Goal: Task Accomplishment & Management: Complete application form

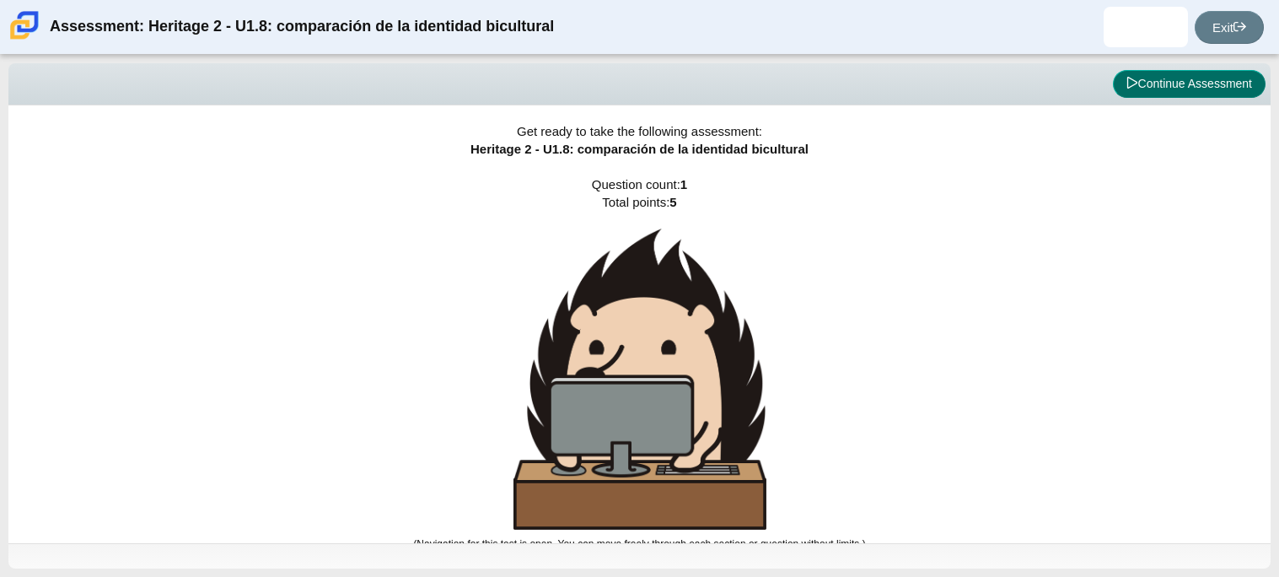
click at [1142, 87] on button "Continue Assessment" at bounding box center [1189, 84] width 153 height 29
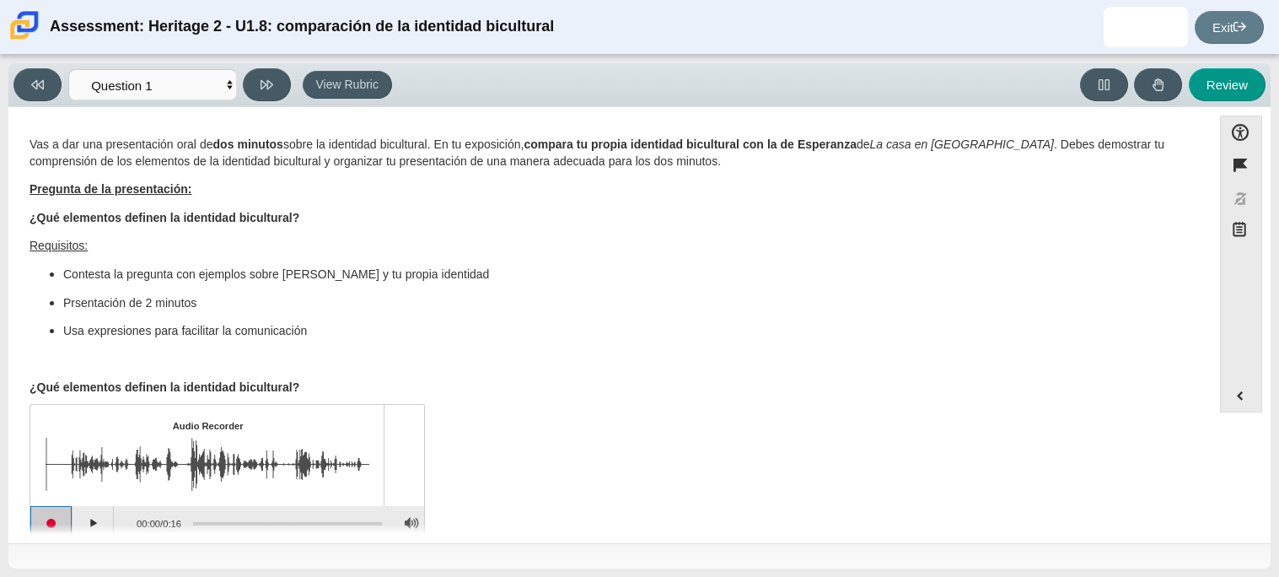
click at [48, 513] on button "Start recording" at bounding box center [51, 523] width 42 height 34
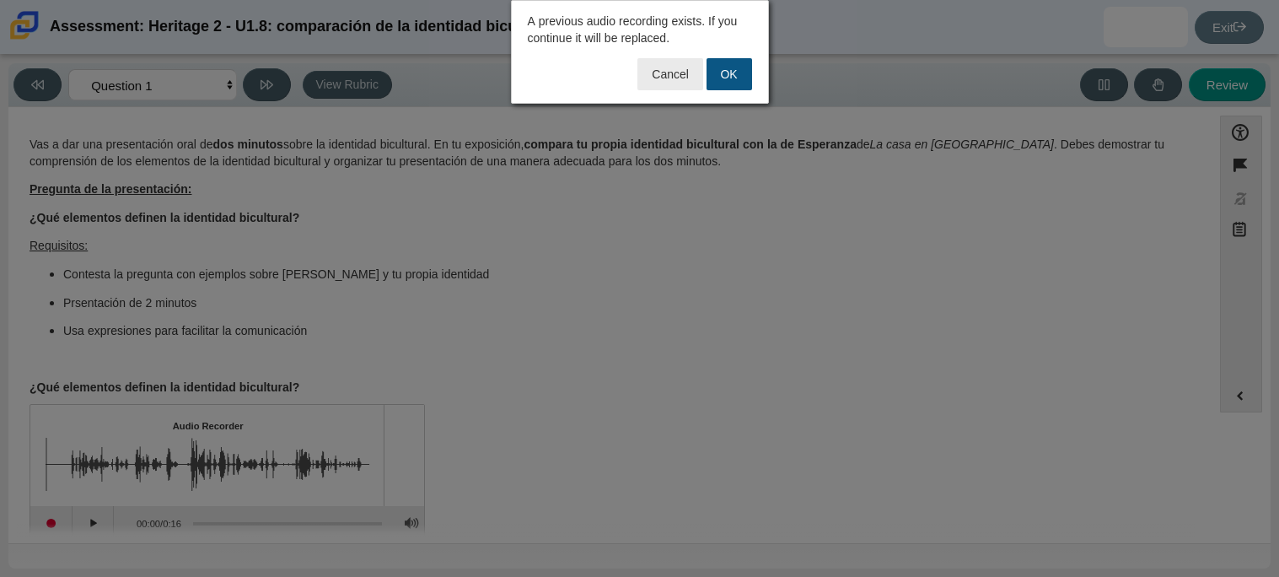
click at [723, 74] on button "OK" at bounding box center [730, 74] width 46 height 32
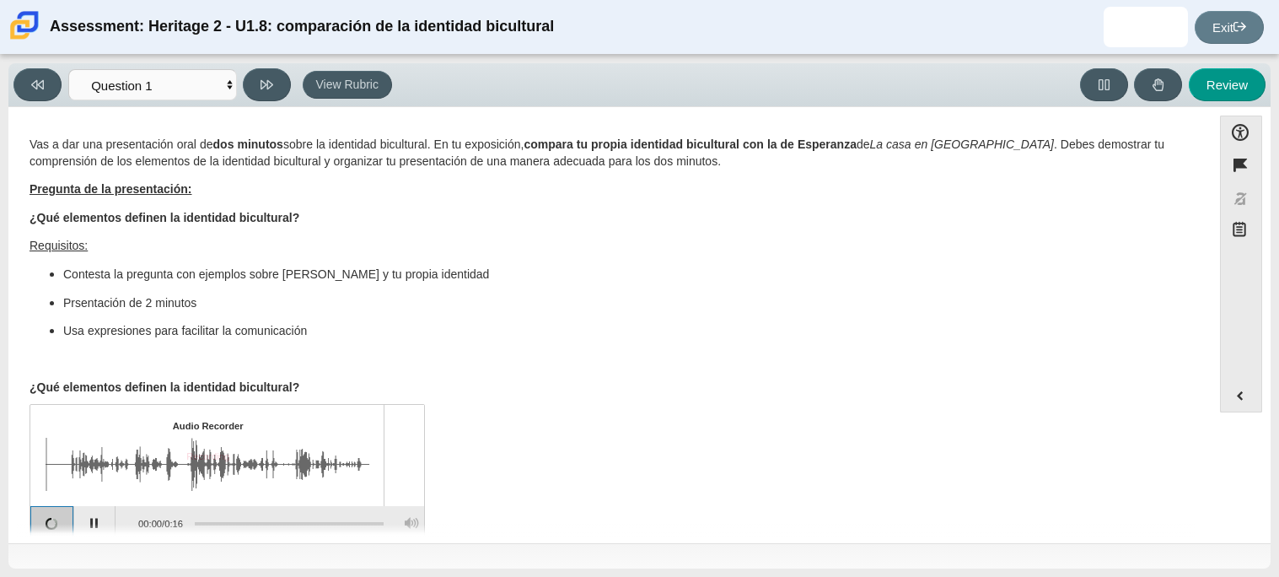
scroll to position [3, 0]
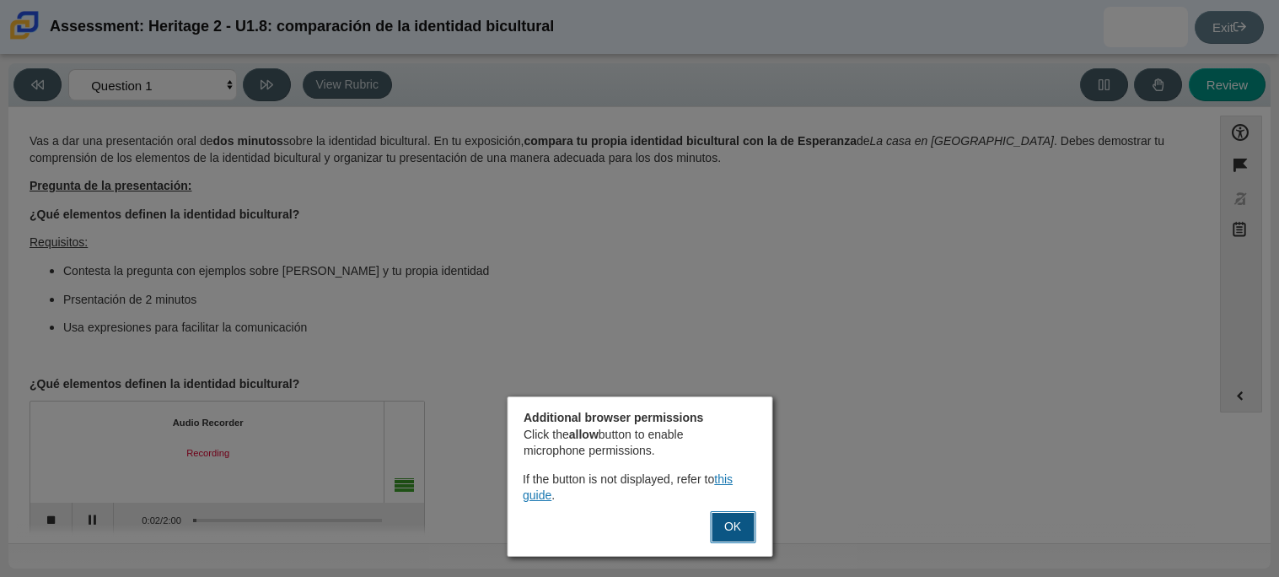
click at [737, 528] on button "OK" at bounding box center [733, 527] width 46 height 32
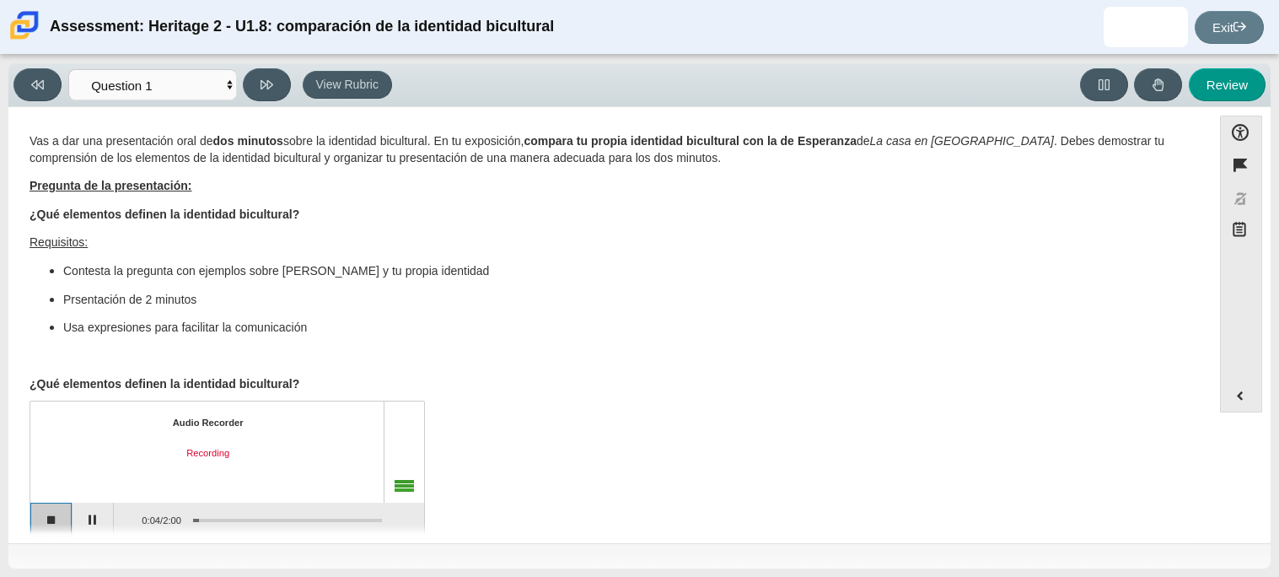
click at [51, 516] on button "Stop recording" at bounding box center [51, 519] width 42 height 34
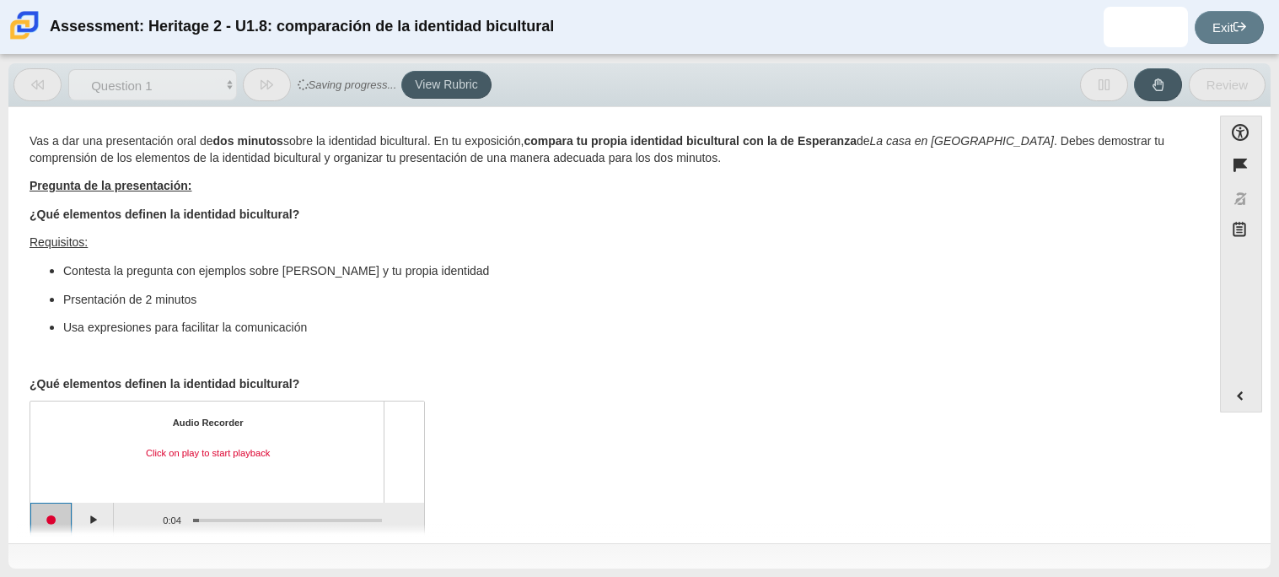
click at [51, 516] on button "Start recording" at bounding box center [51, 519] width 42 height 34
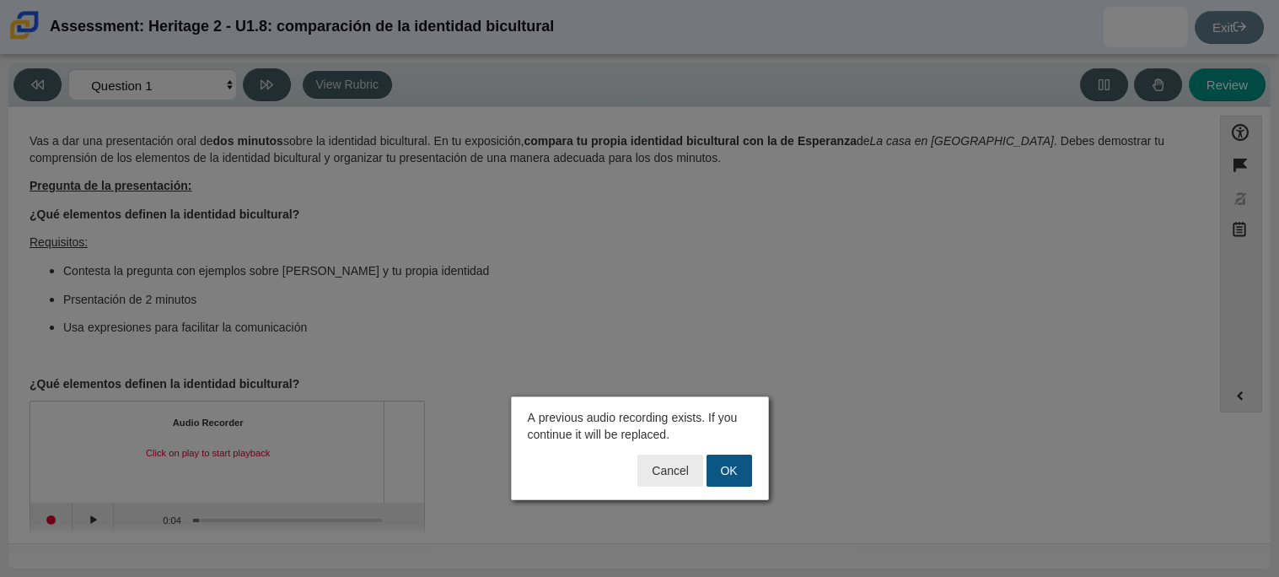
click at [726, 476] on button "OK" at bounding box center [730, 470] width 46 height 32
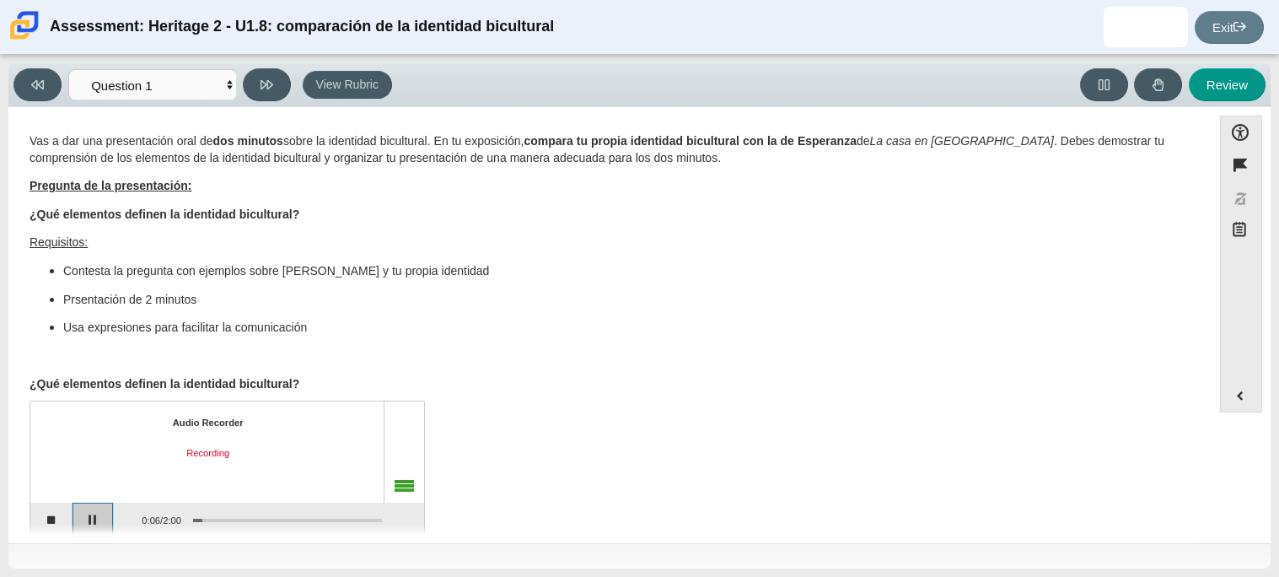
click at [82, 508] on button "Pause" at bounding box center [94, 519] width 42 height 34
click at [50, 519] on button "Stop recording" at bounding box center [51, 519] width 42 height 34
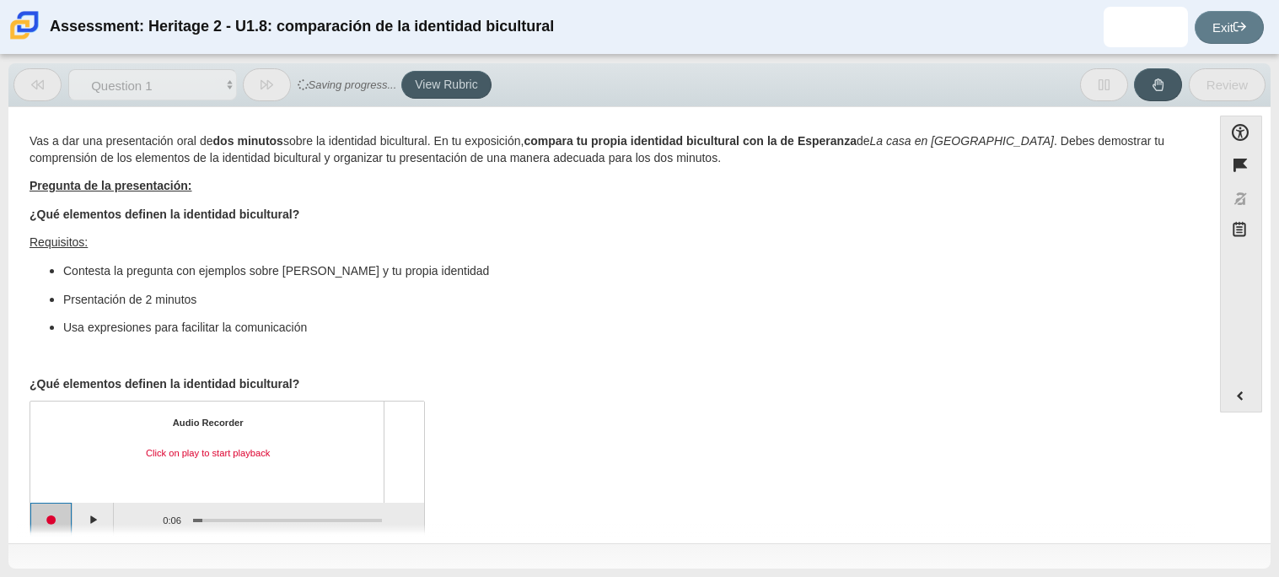
click at [50, 519] on button "Start recording" at bounding box center [51, 519] width 42 height 34
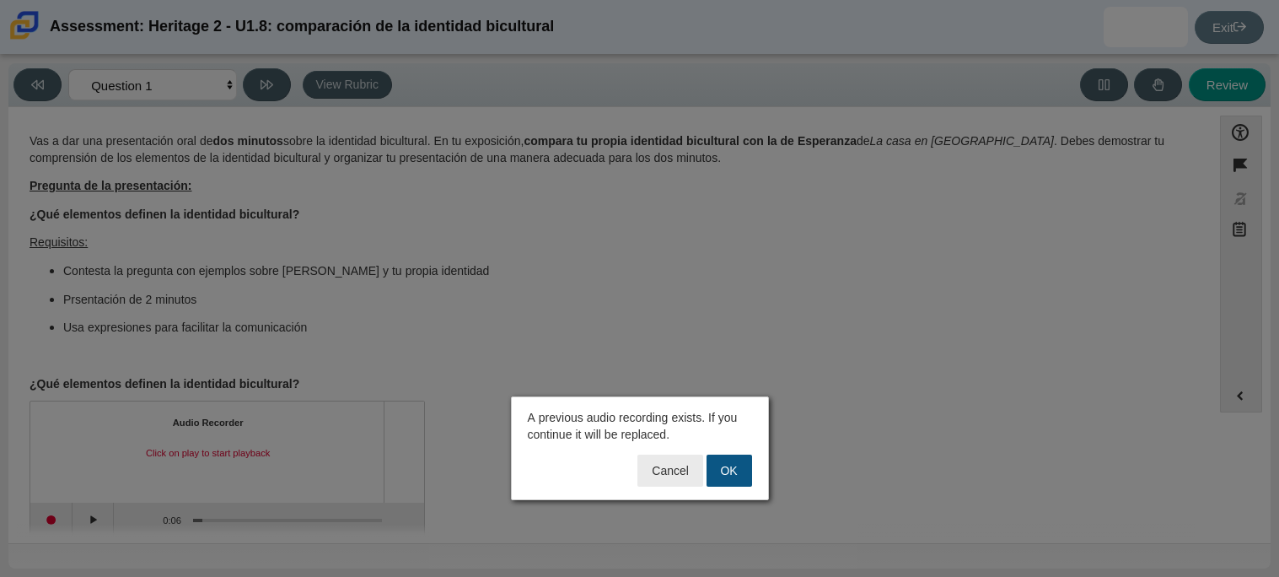
click at [726, 465] on button "OK" at bounding box center [730, 470] width 46 height 32
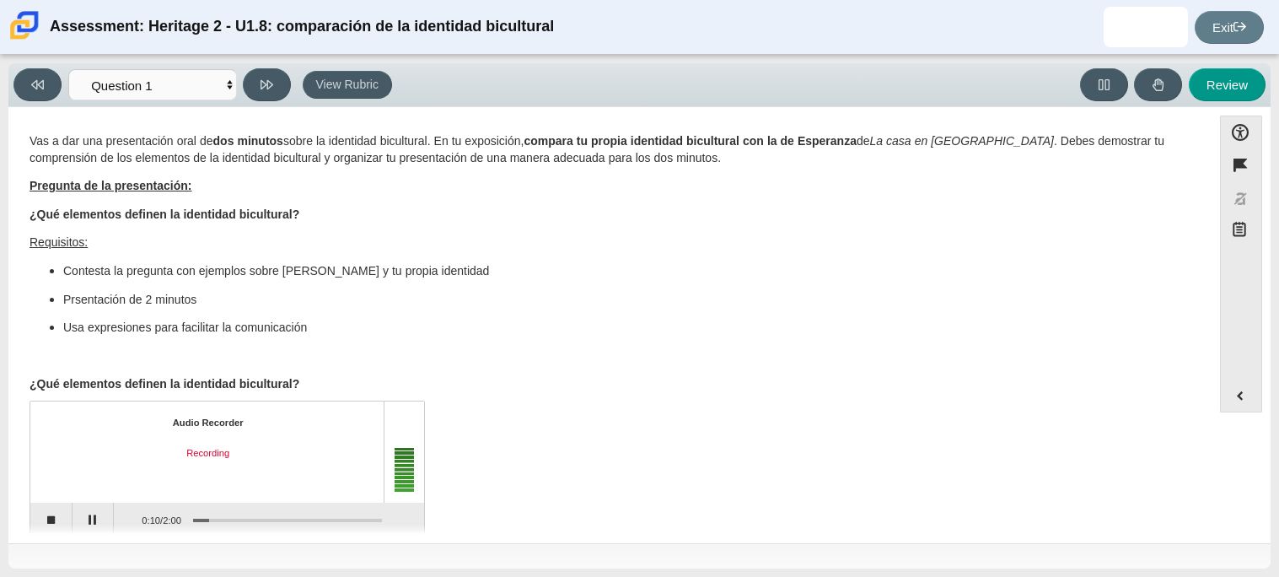
click at [726, 465] on div "Audio Recorder Recording 0:10 / 2:00" at bounding box center [610, 471] width 1161 height 132
click at [46, 519] on button "Stop recording" at bounding box center [51, 519] width 42 height 34
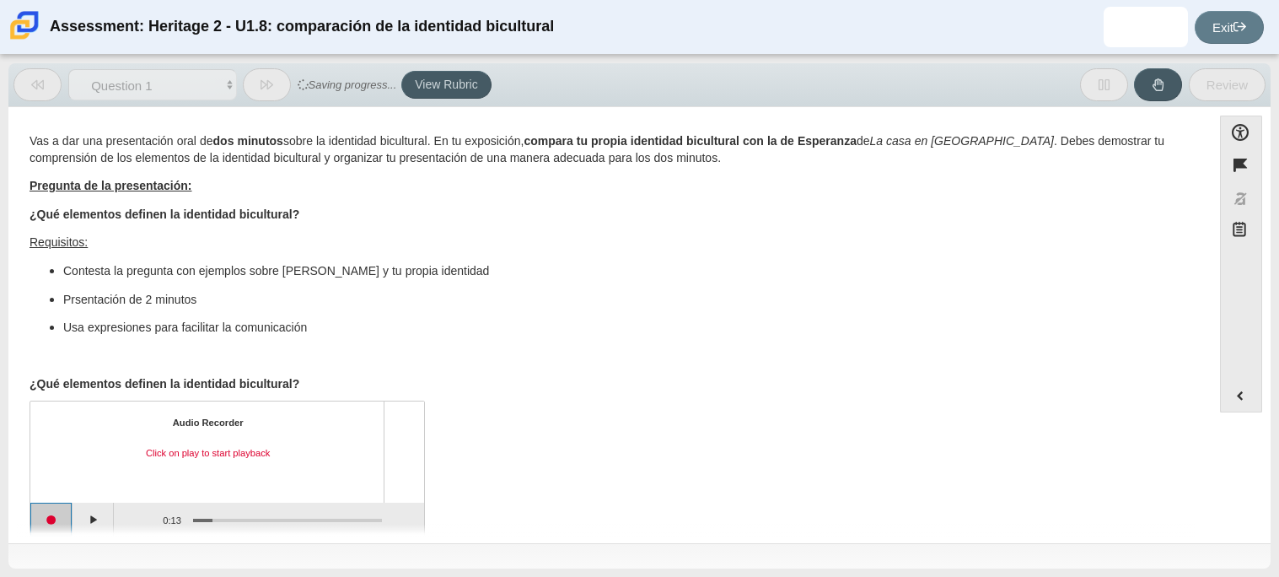
click at [46, 519] on button "Start recording" at bounding box center [51, 519] width 42 height 34
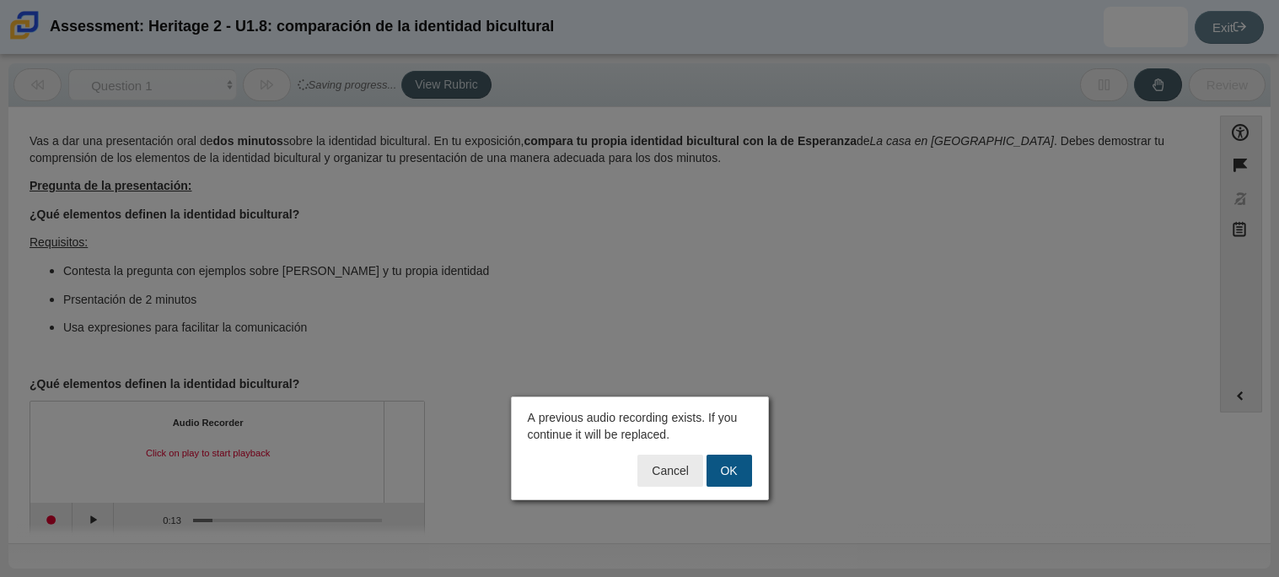
click at [727, 476] on button "OK" at bounding box center [730, 470] width 46 height 32
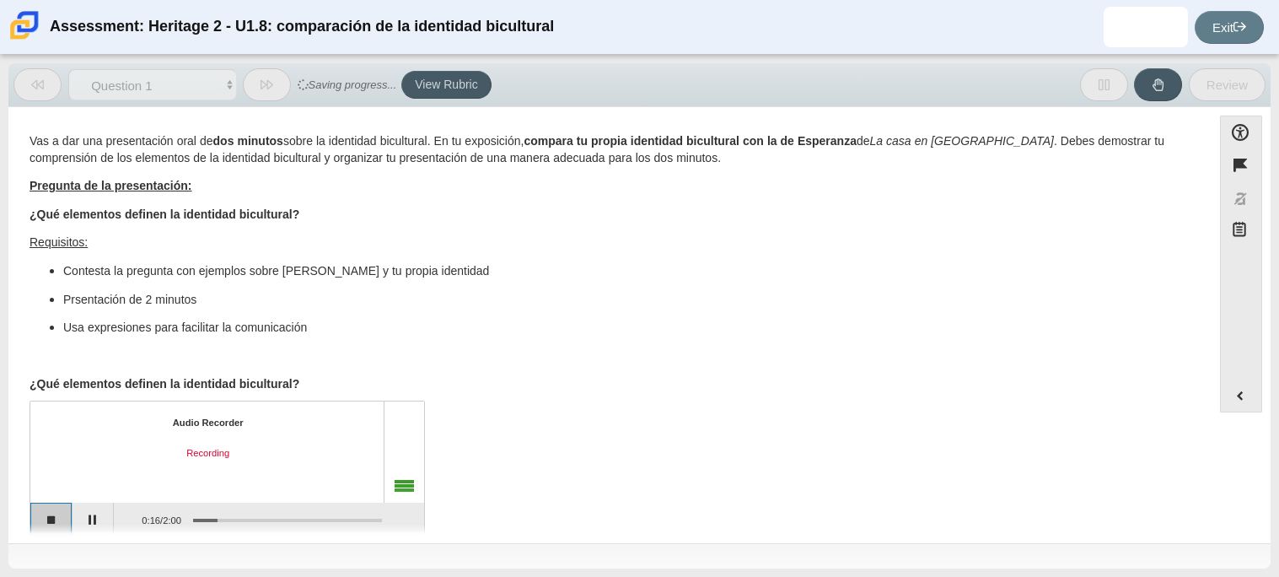
click at [56, 521] on button "Stop recording" at bounding box center [51, 519] width 42 height 34
click at [56, 524] on div "Question Vas a dar una presentación oral de dos minutos sobre la identidad bicu…" at bounding box center [610, 328] width 1186 height 416
click at [42, 525] on div "Question Vas a dar una presentación oral de dos minutos sobre la identidad bicu…" at bounding box center [610, 328] width 1186 height 416
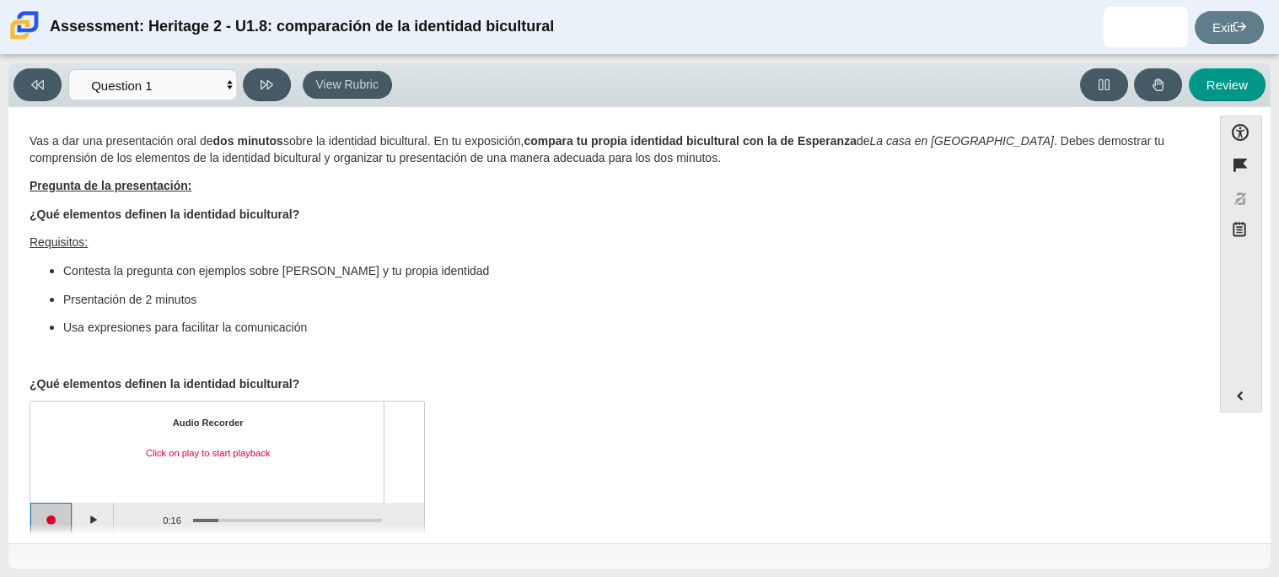
click at [50, 516] on button "Start recording" at bounding box center [51, 519] width 42 height 34
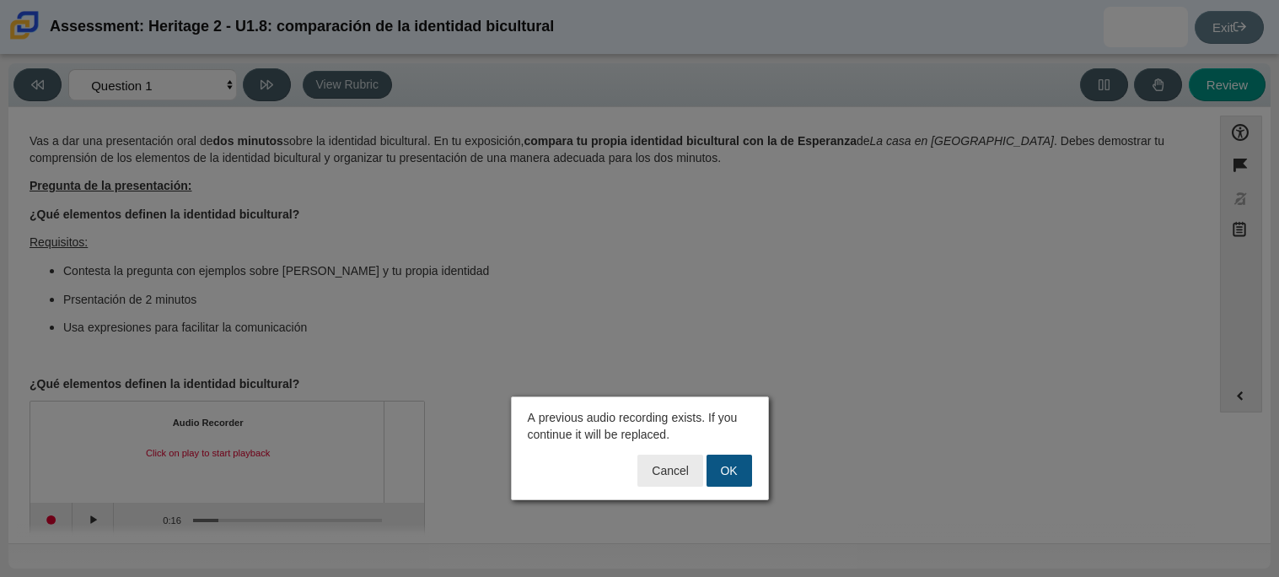
click at [734, 467] on button "OK" at bounding box center [730, 470] width 46 height 32
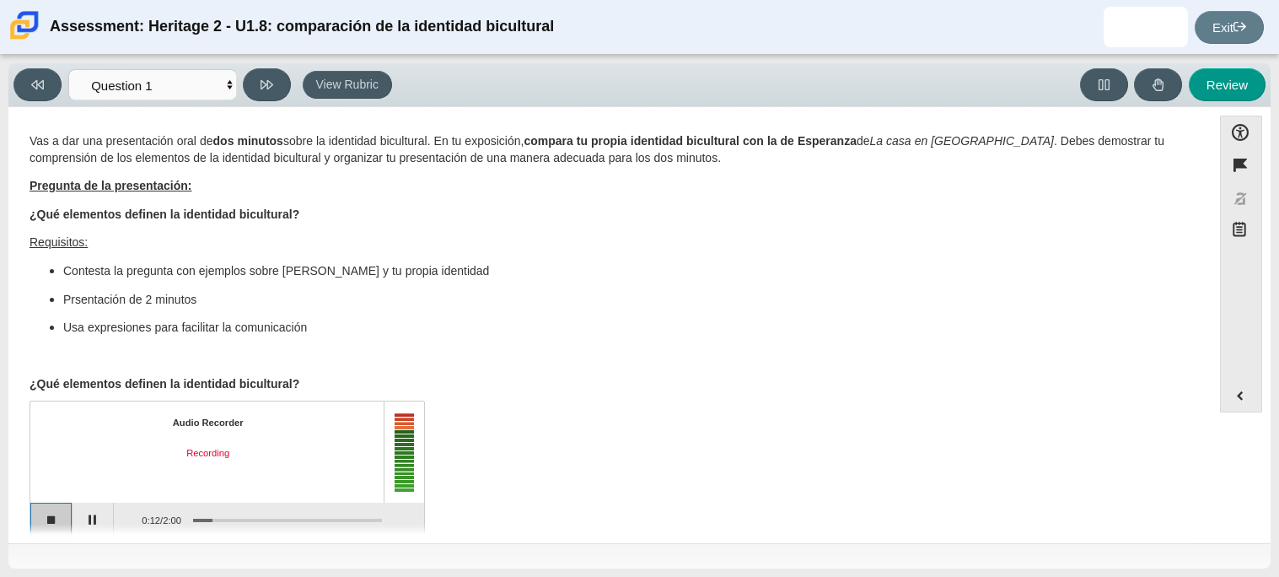
click at [50, 522] on button "Stop recording" at bounding box center [51, 519] width 42 height 34
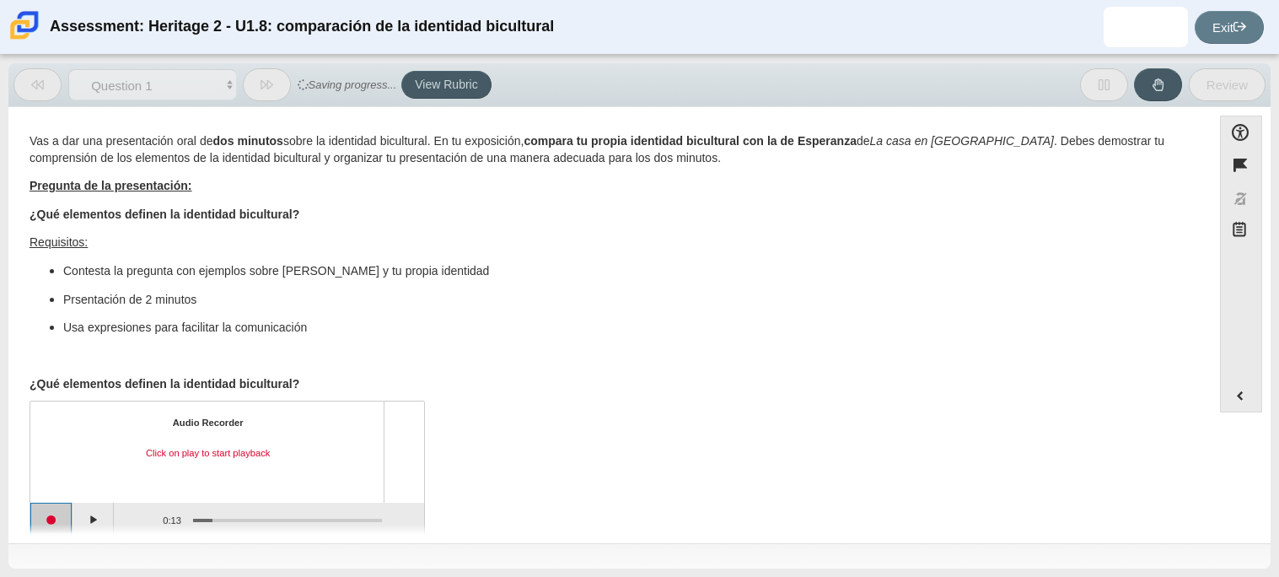
click at [50, 522] on button "Start recording" at bounding box center [51, 519] width 42 height 34
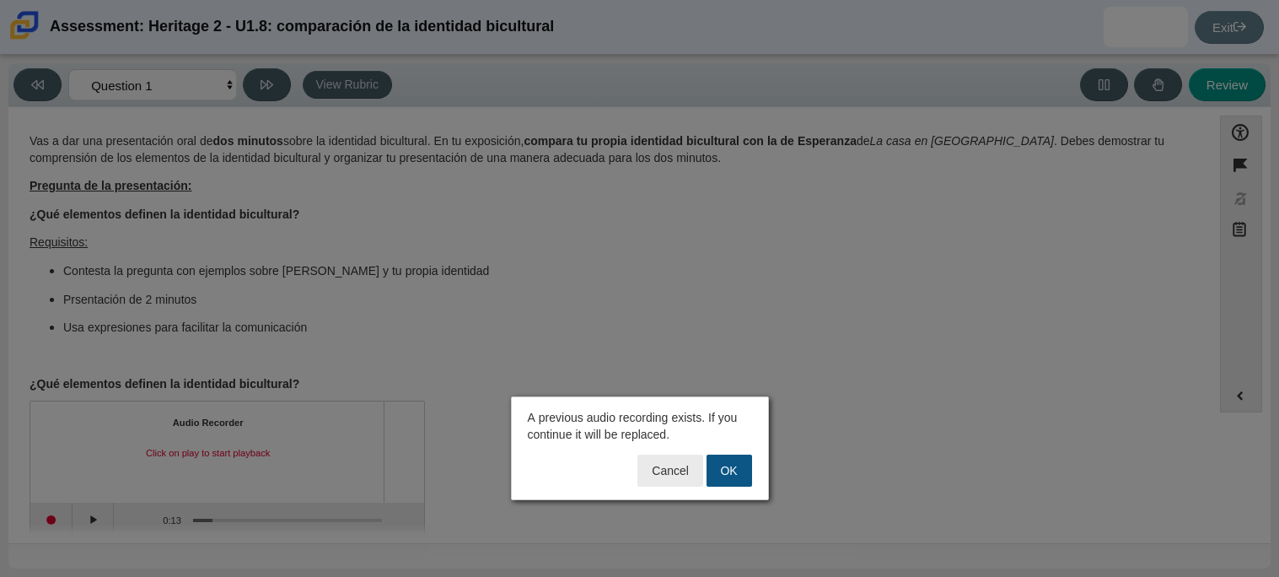
click at [722, 465] on button "OK" at bounding box center [730, 470] width 46 height 32
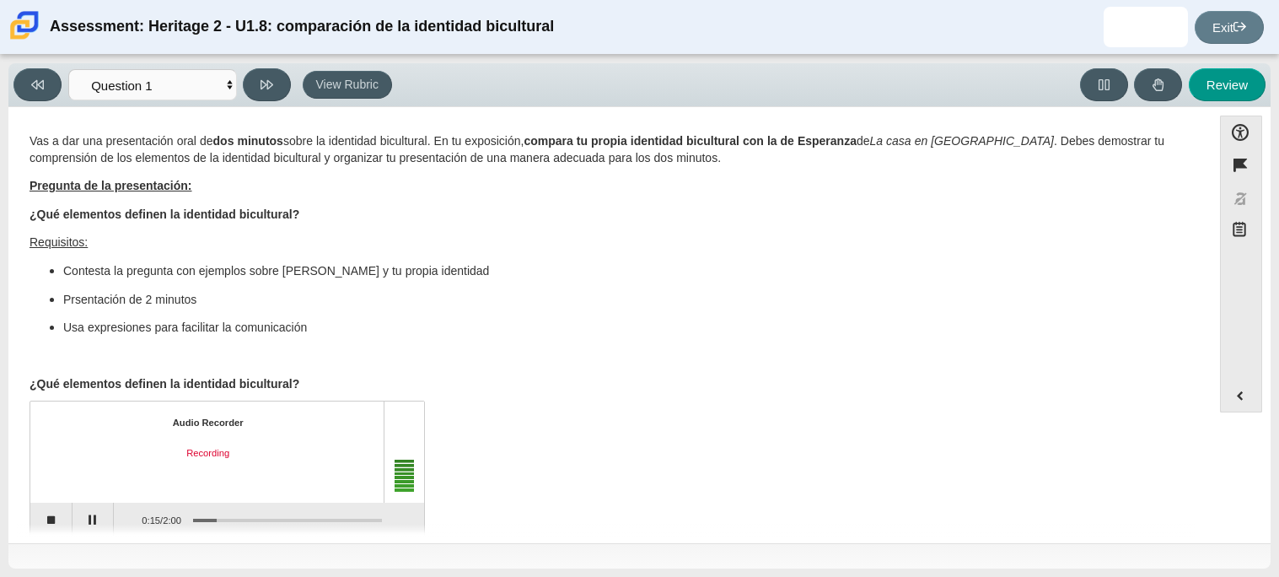
click at [85, 523] on div "Question Vas a dar una presentación oral de dos minutos sobre la identidad bicu…" at bounding box center [610, 328] width 1186 height 416
click at [91, 520] on button "Pause" at bounding box center [94, 519] width 42 height 34
click at [51, 519] on button "Stop recording" at bounding box center [51, 519] width 42 height 34
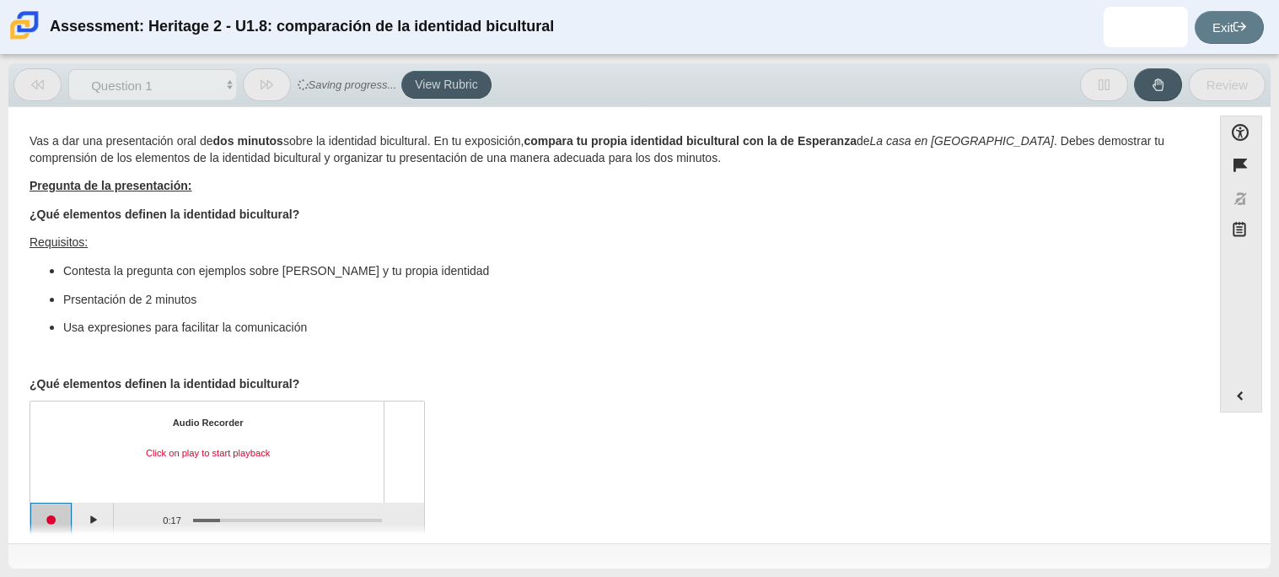
click at [51, 520] on button "Start recording" at bounding box center [51, 519] width 42 height 34
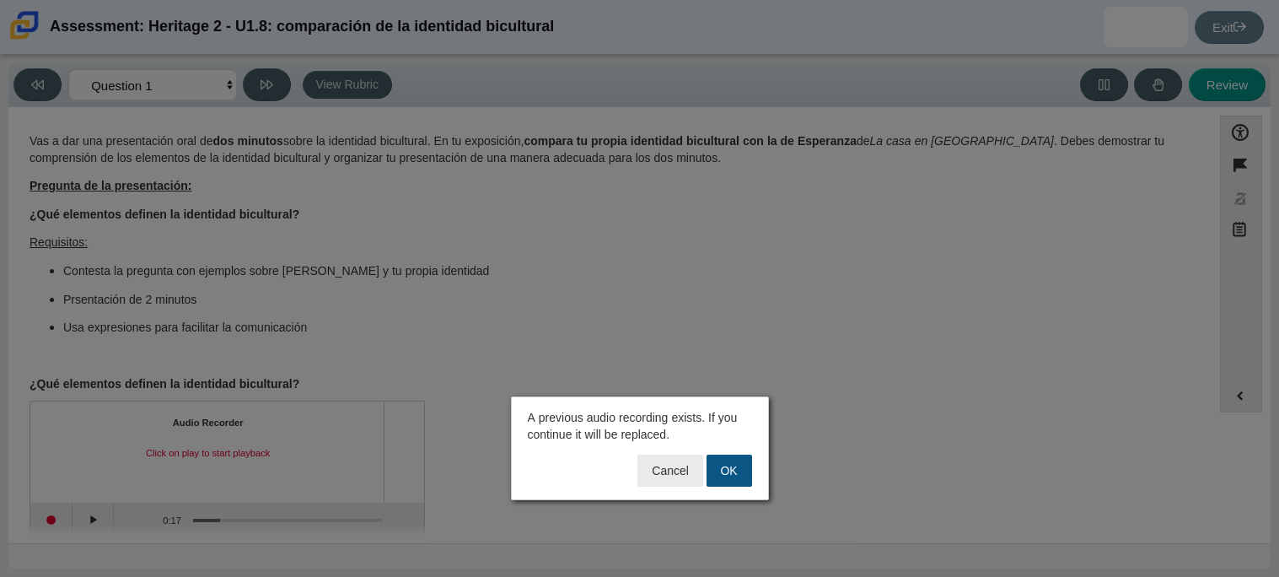
click at [732, 467] on button "OK" at bounding box center [730, 470] width 46 height 32
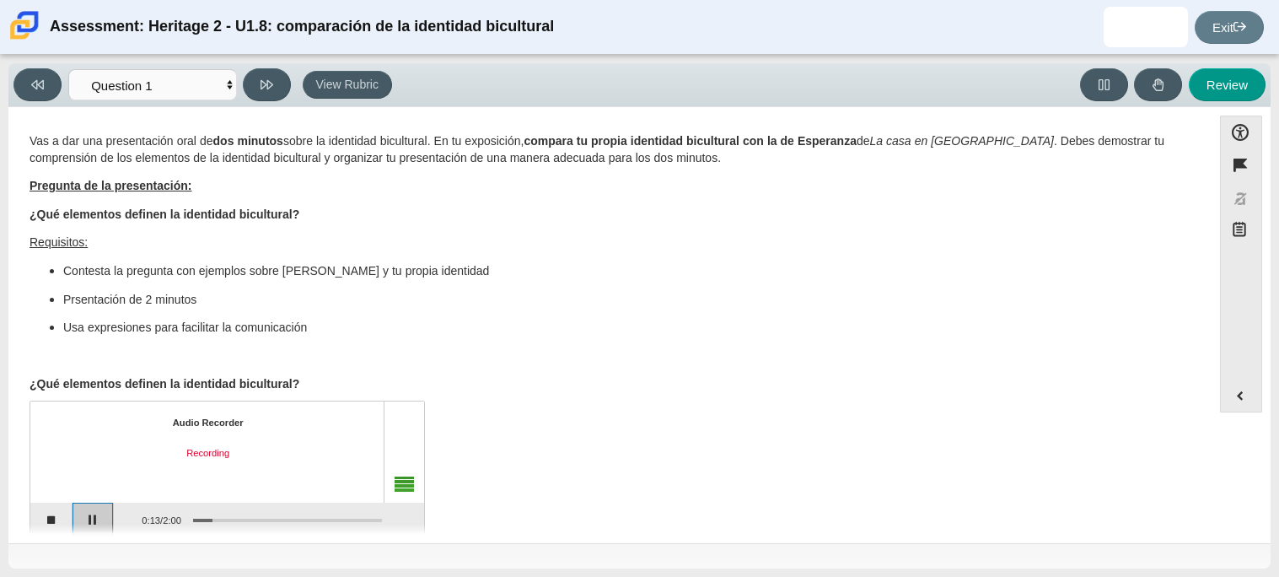
click at [96, 518] on button "Pause" at bounding box center [94, 519] width 42 height 34
click at [89, 516] on button "Continue recording" at bounding box center [94, 519] width 42 height 34
click at [89, 516] on button "Pause" at bounding box center [94, 519] width 42 height 34
click at [89, 516] on button "Continue recording" at bounding box center [94, 519] width 42 height 34
click at [89, 512] on button "Pause" at bounding box center [94, 519] width 42 height 34
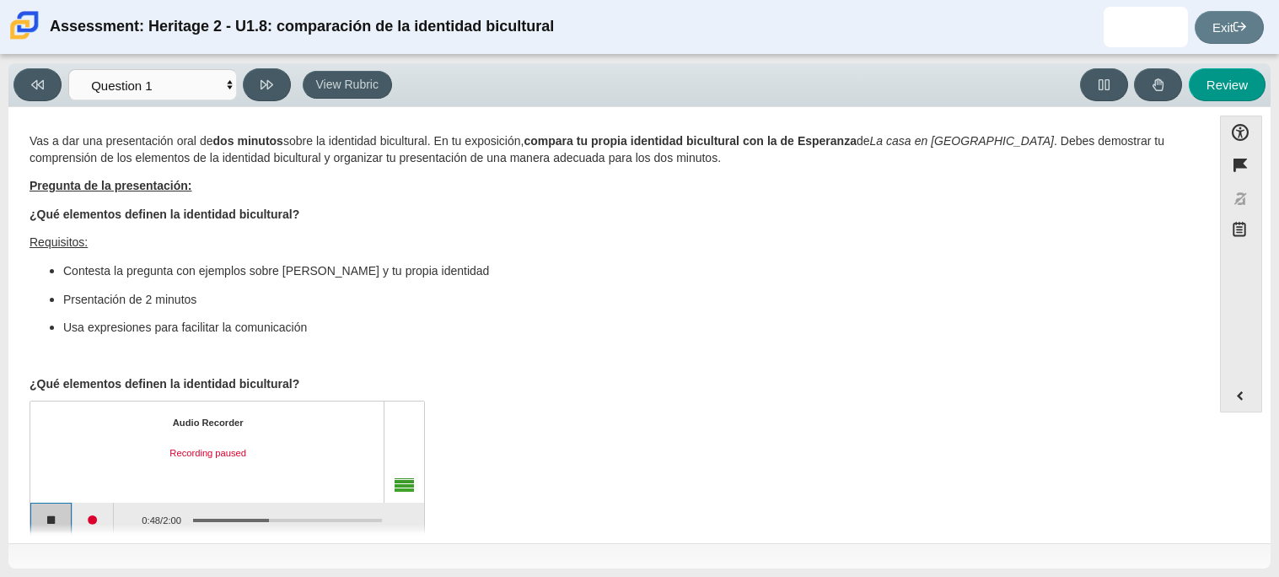
click at [48, 511] on button "Stop recording" at bounding box center [51, 519] width 42 height 34
click at [53, 514] on button "Start recording" at bounding box center [51, 519] width 42 height 34
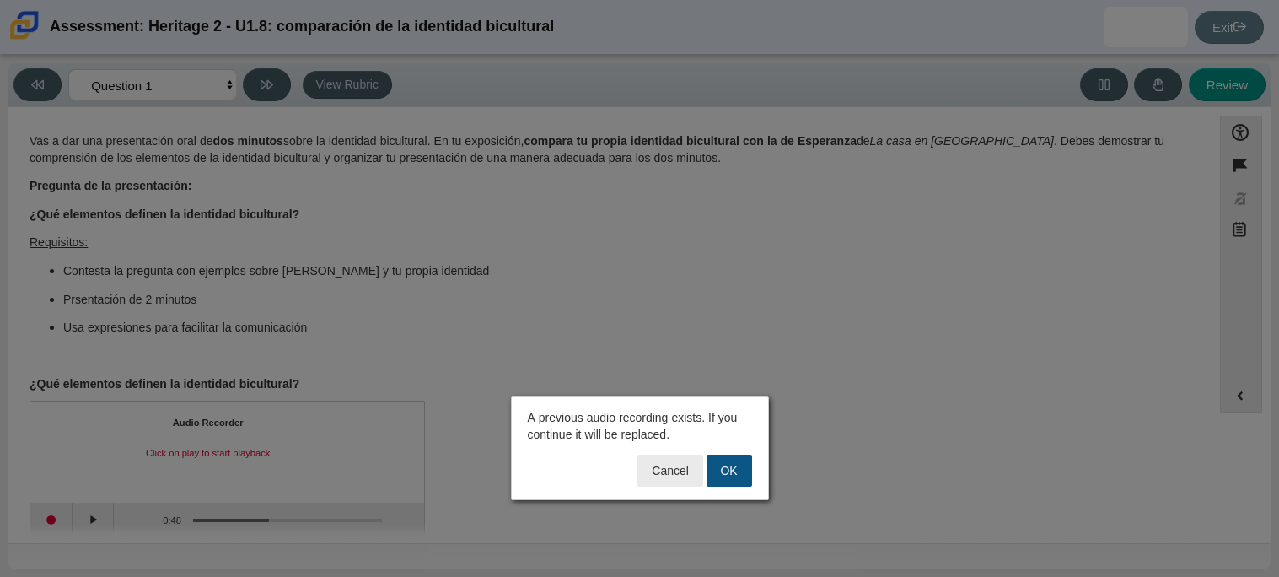
click at [724, 470] on button "OK" at bounding box center [730, 470] width 46 height 32
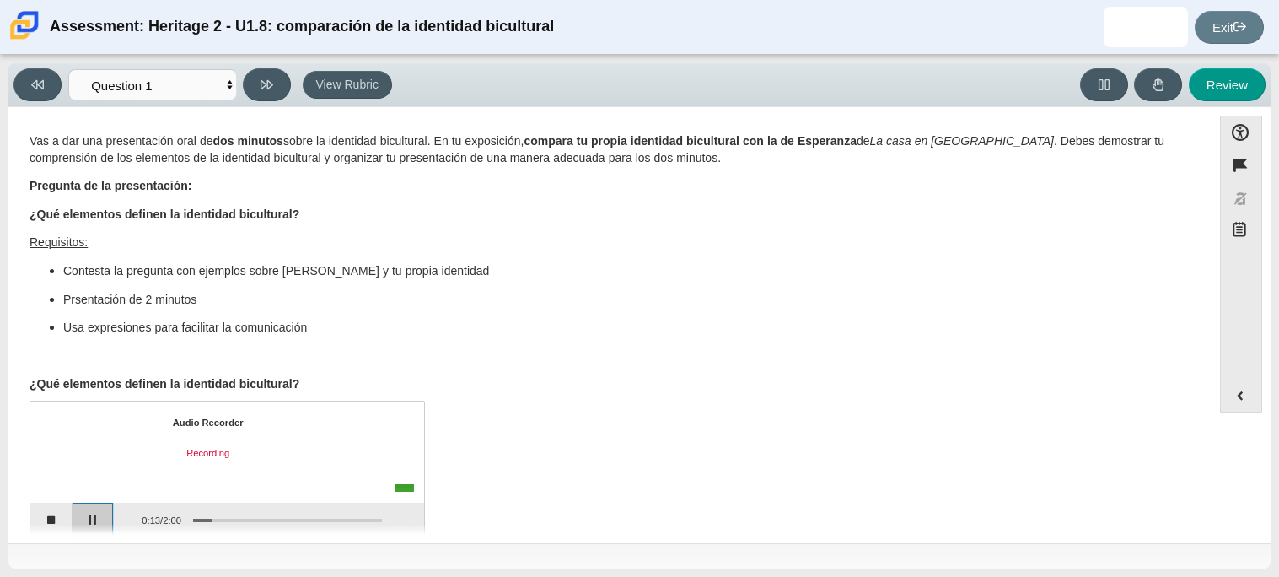
click at [91, 510] on button "Pause" at bounding box center [94, 519] width 42 height 34
click at [91, 510] on button "Continue recording" at bounding box center [94, 519] width 42 height 34
click at [92, 509] on button "Pause" at bounding box center [94, 519] width 42 height 34
click at [42, 513] on button "Stop recording" at bounding box center [51, 519] width 42 height 34
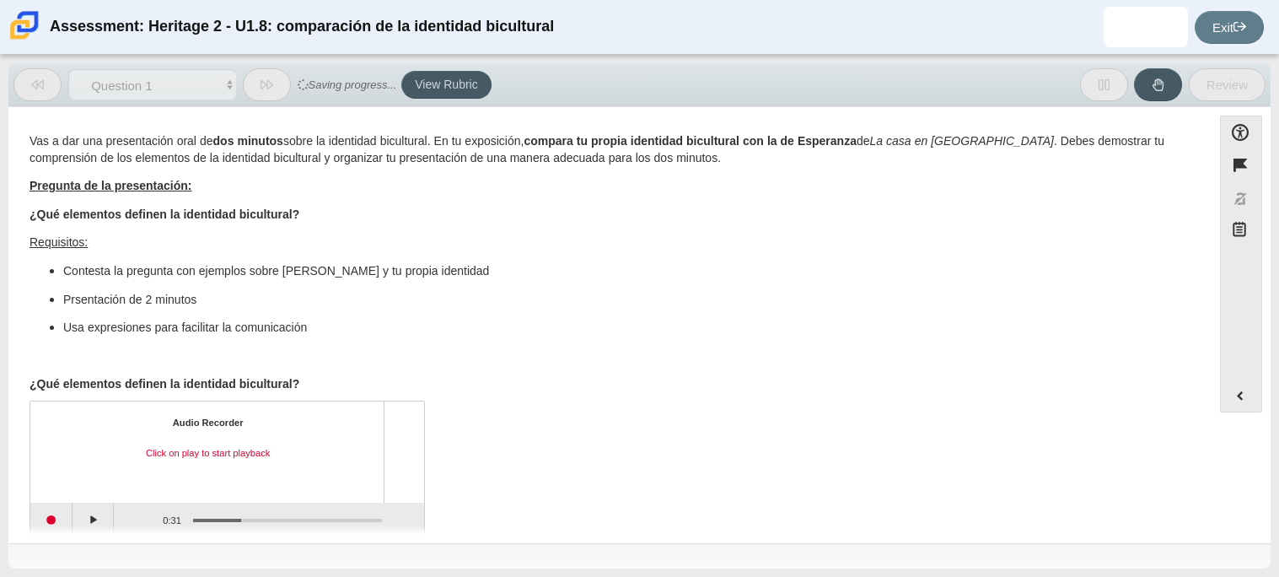
click at [46, 523] on div "Question Vas a dar una presentación oral de dos minutos sobre la identidad bicu…" at bounding box center [610, 328] width 1186 height 416
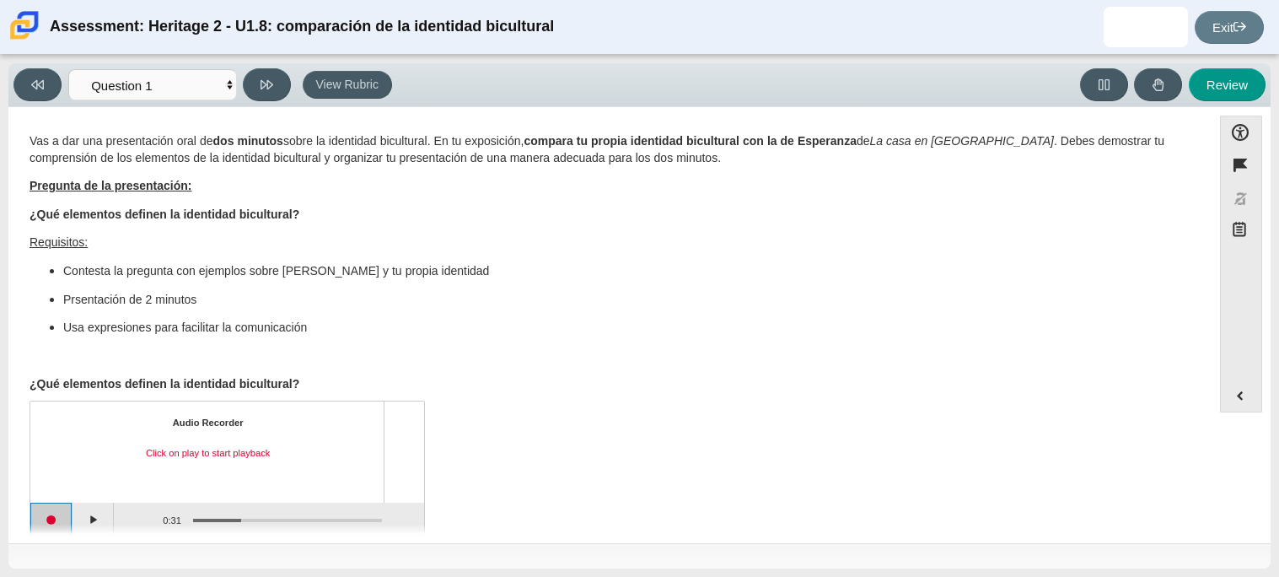
click at [53, 516] on button "Start recording" at bounding box center [51, 519] width 42 height 34
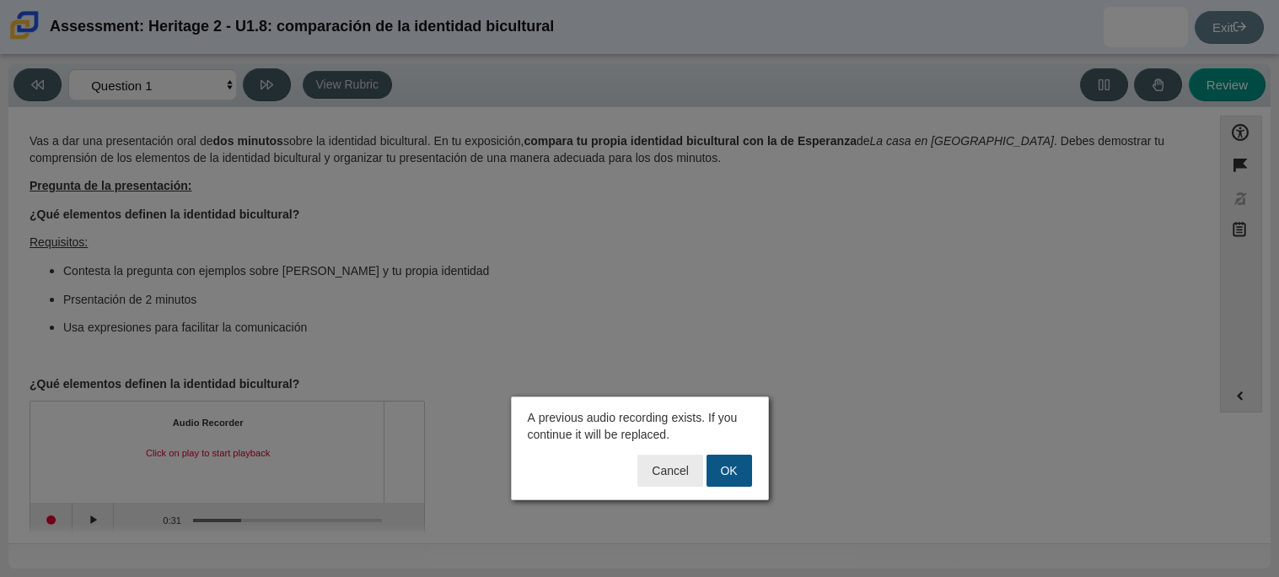
click at [728, 464] on button "OK" at bounding box center [730, 470] width 46 height 32
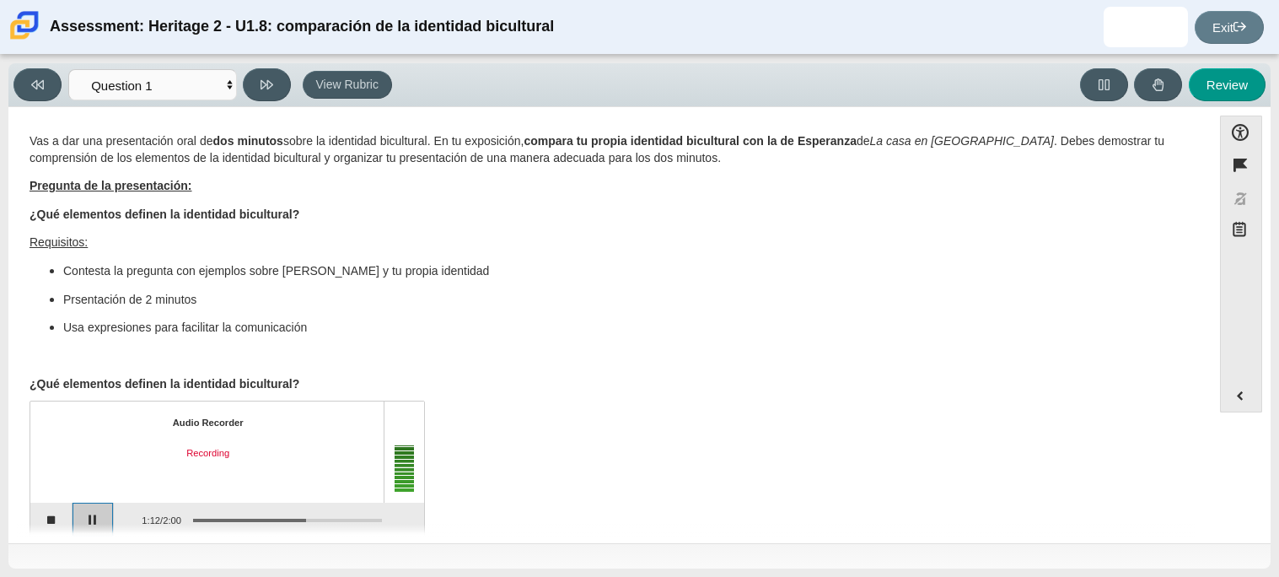
click at [92, 519] on button "Pause" at bounding box center [94, 519] width 42 height 34
click at [43, 518] on button "Stop recording" at bounding box center [51, 519] width 42 height 34
click at [145, 421] on div "Audio Recorder" at bounding box center [208, 422] width 325 height 13
click at [58, 510] on button "Start recording" at bounding box center [51, 519] width 42 height 34
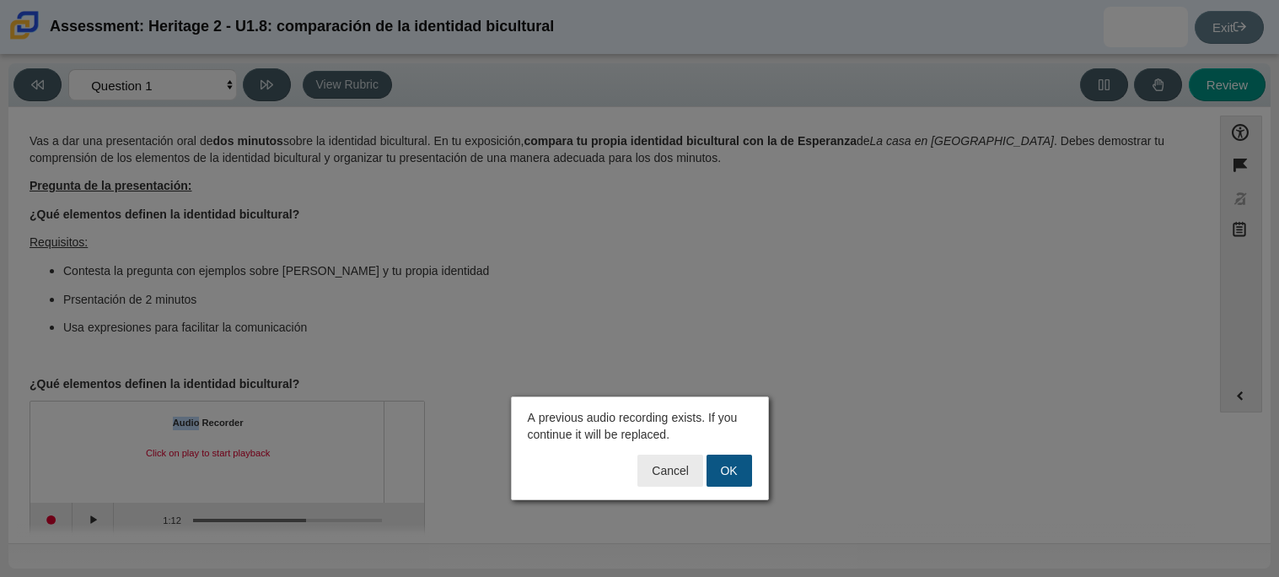
click at [730, 477] on button "OK" at bounding box center [730, 470] width 46 height 32
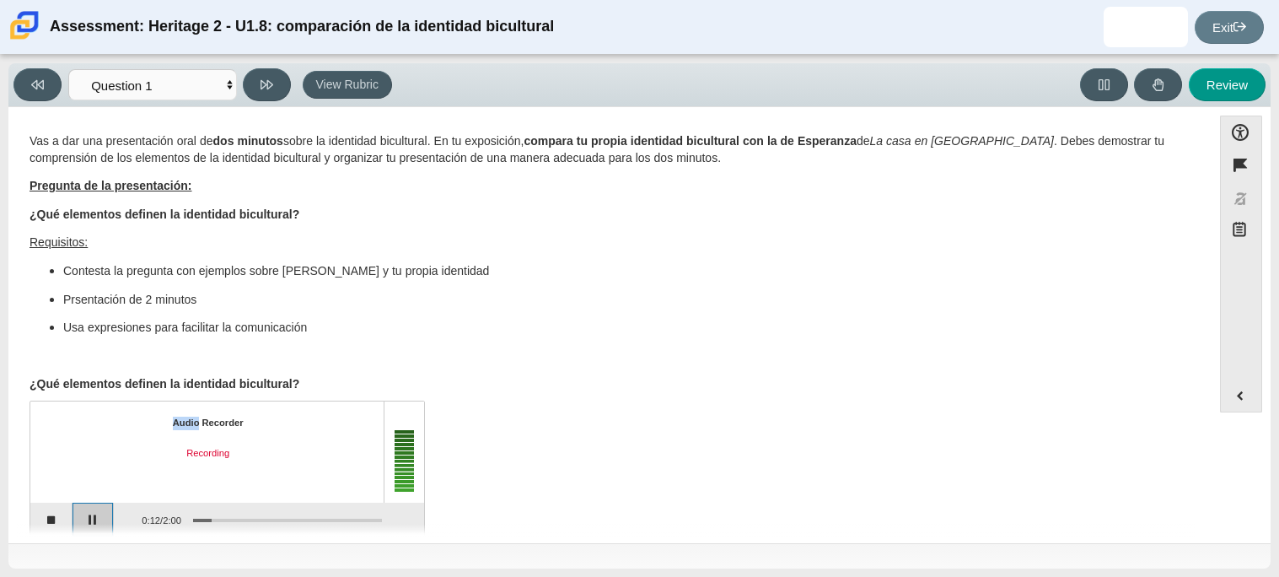
click at [97, 511] on button "Pause" at bounding box center [94, 519] width 42 height 34
click at [97, 511] on button "Continue recording" at bounding box center [94, 519] width 42 height 34
click at [97, 511] on button "Pause" at bounding box center [94, 519] width 42 height 34
click at [97, 511] on button "Continue recording" at bounding box center [94, 519] width 42 height 34
click at [97, 511] on button "Pause" at bounding box center [94, 519] width 42 height 34
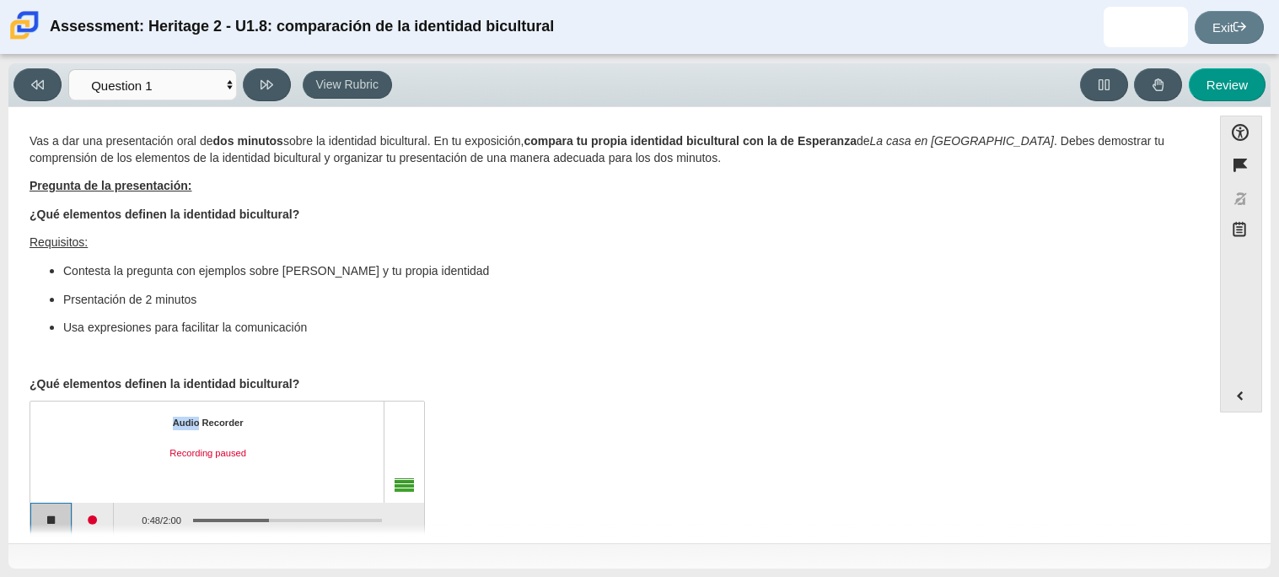
click at [54, 513] on button "Stop recording" at bounding box center [51, 519] width 42 height 34
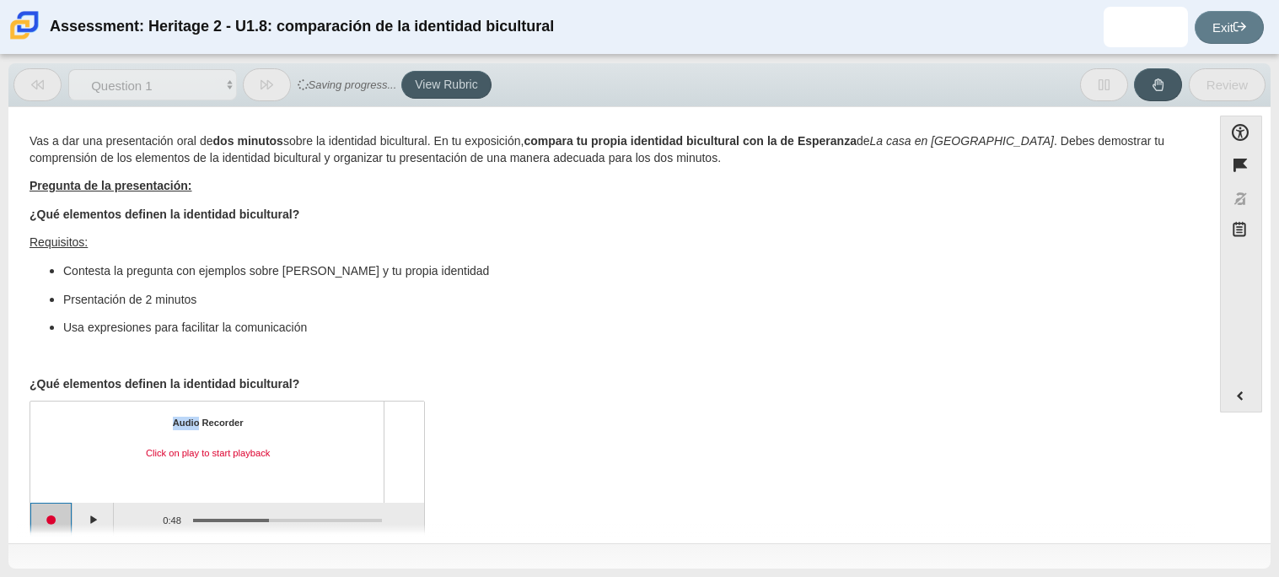
click at [54, 513] on button "Start recording" at bounding box center [51, 519] width 42 height 34
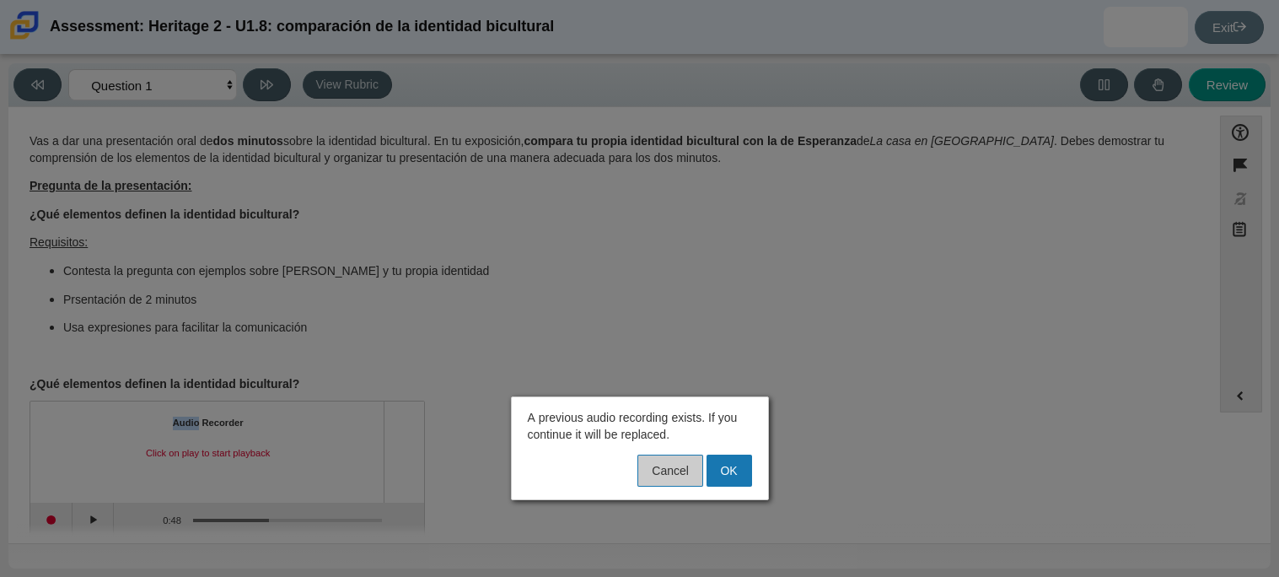
click at [661, 472] on button "Cancel" at bounding box center [669, 470] width 65 height 32
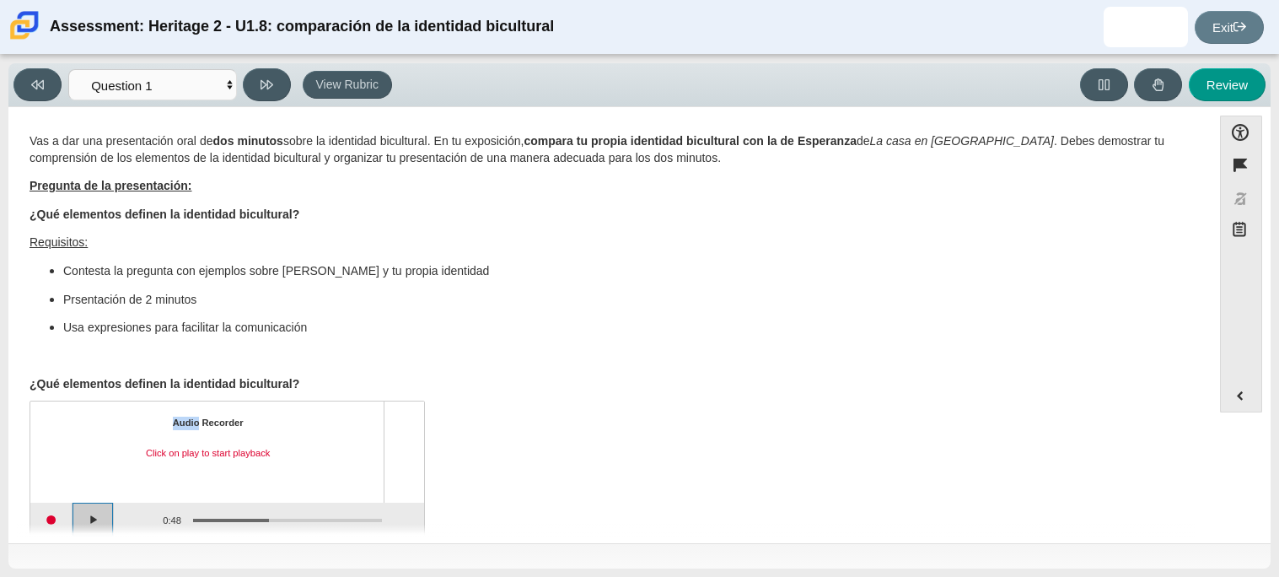
click at [105, 517] on button "Play" at bounding box center [94, 519] width 42 height 34
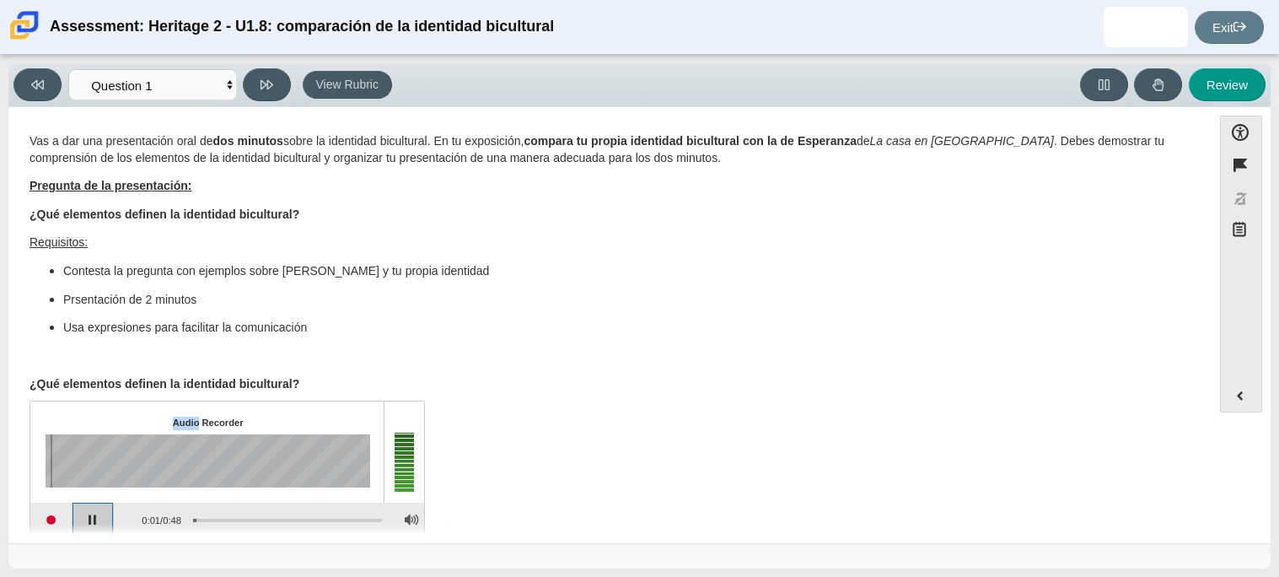
click at [99, 519] on button "Pause playback" at bounding box center [94, 519] width 42 height 34
click at [55, 512] on button "Start recording" at bounding box center [51, 519] width 42 height 34
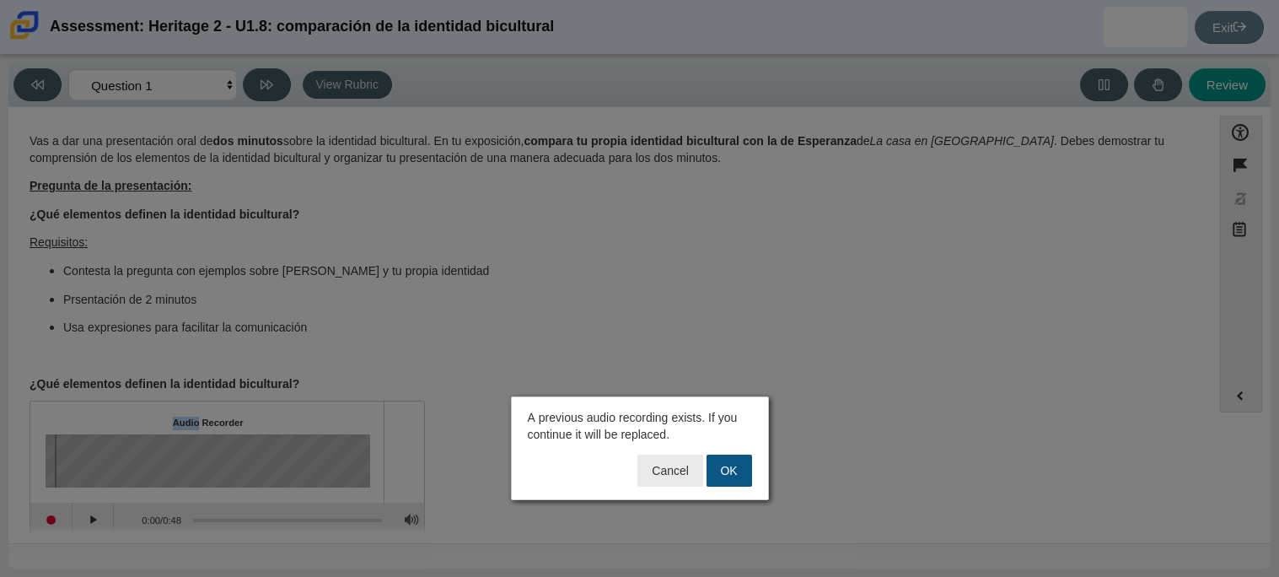
click at [728, 465] on button "OK" at bounding box center [730, 470] width 46 height 32
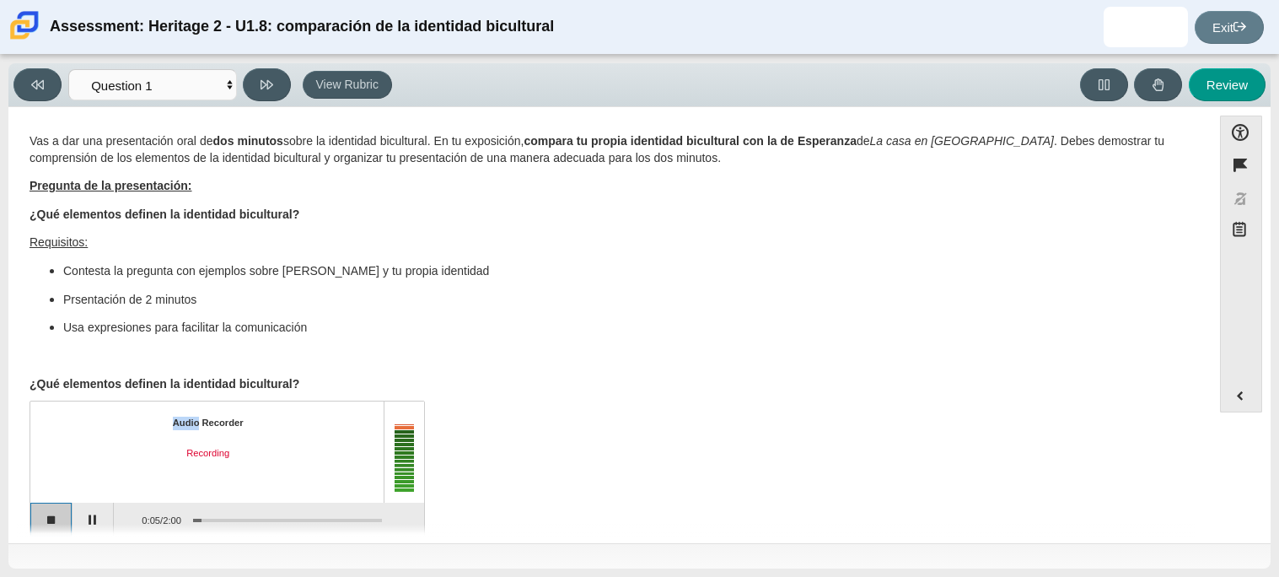
click at [54, 522] on button "Stop recording" at bounding box center [51, 519] width 42 height 34
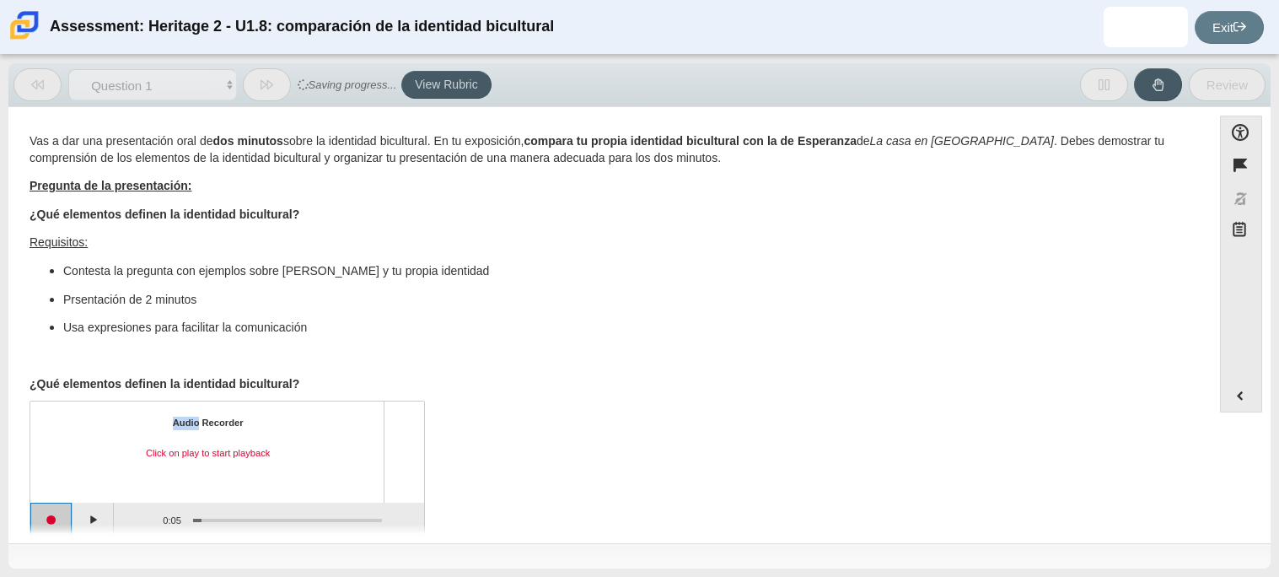
click at [54, 522] on button "Start recording" at bounding box center [51, 519] width 42 height 34
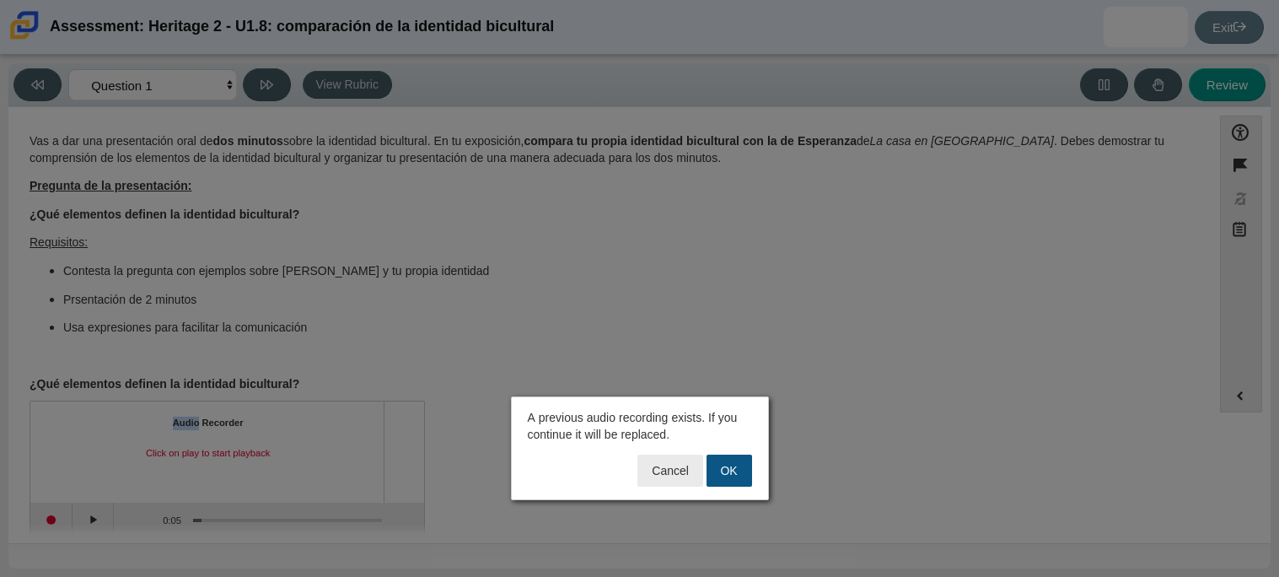
click at [720, 475] on button "OK" at bounding box center [730, 470] width 46 height 32
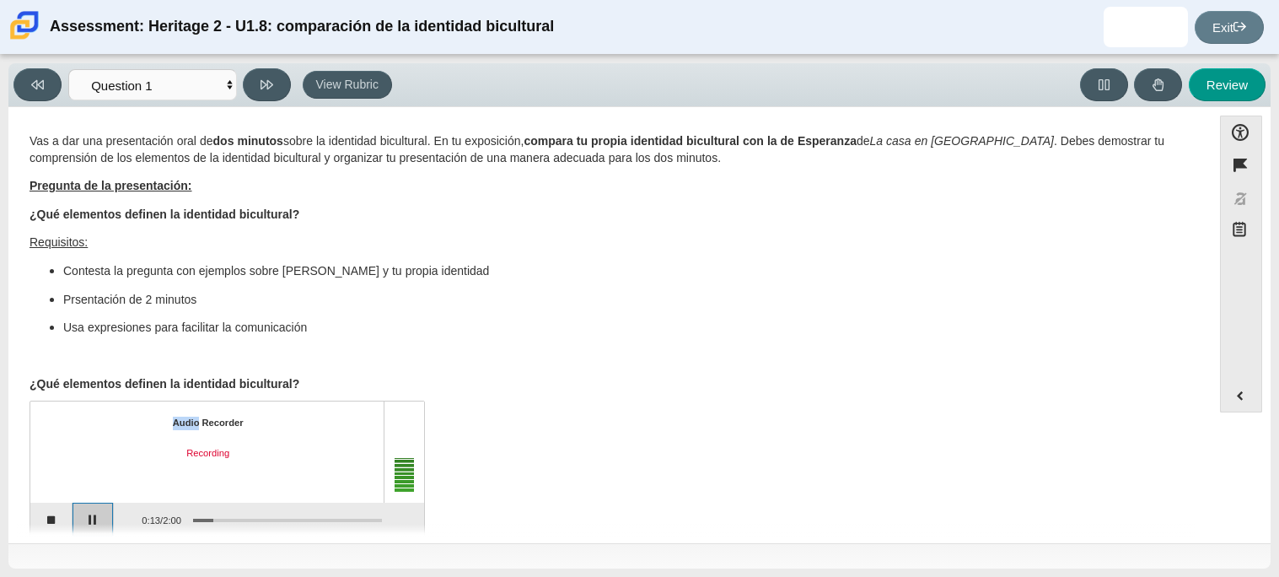
click at [93, 516] on button "Pause" at bounding box center [94, 519] width 42 height 34
click at [93, 514] on button "Continue recording" at bounding box center [94, 519] width 42 height 34
click at [98, 514] on button "Pause" at bounding box center [94, 519] width 42 height 34
click at [98, 514] on button "Continue recording" at bounding box center [94, 519] width 42 height 34
click at [98, 514] on button "Pause" at bounding box center [94, 519] width 42 height 34
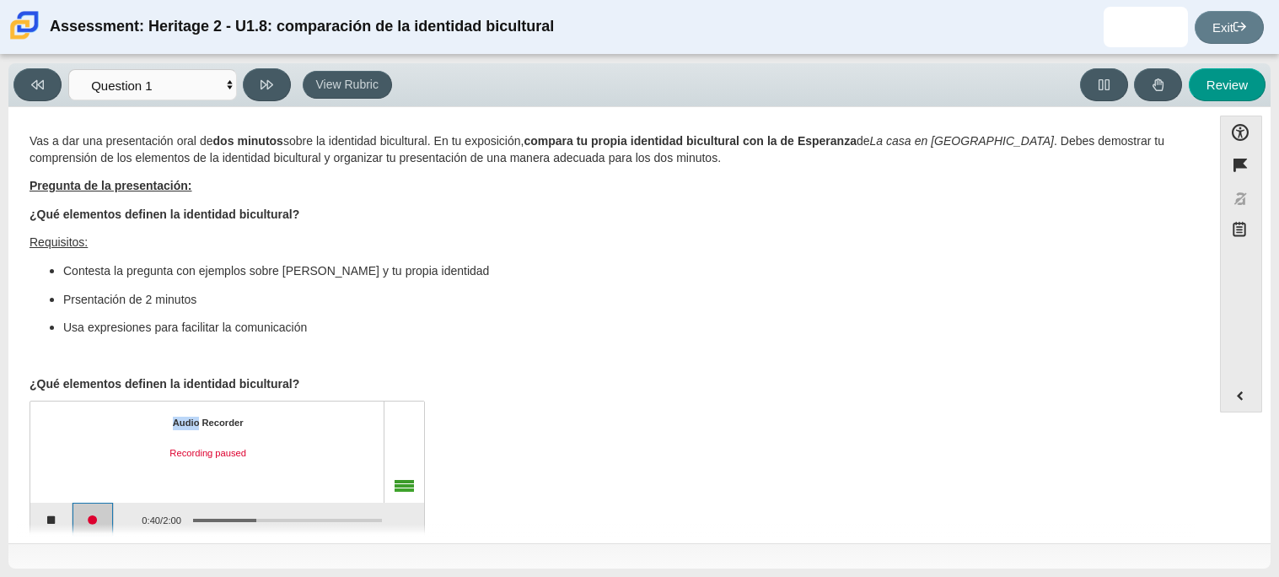
click at [98, 514] on button "Continue recording" at bounding box center [94, 519] width 42 height 34
click at [93, 513] on button "Pause" at bounding box center [94, 519] width 42 height 34
click at [95, 511] on button "Continue recording" at bounding box center [94, 519] width 42 height 34
click at [95, 511] on button "Pause" at bounding box center [94, 519] width 42 height 34
click at [95, 517] on button "Continue recording" at bounding box center [94, 519] width 42 height 34
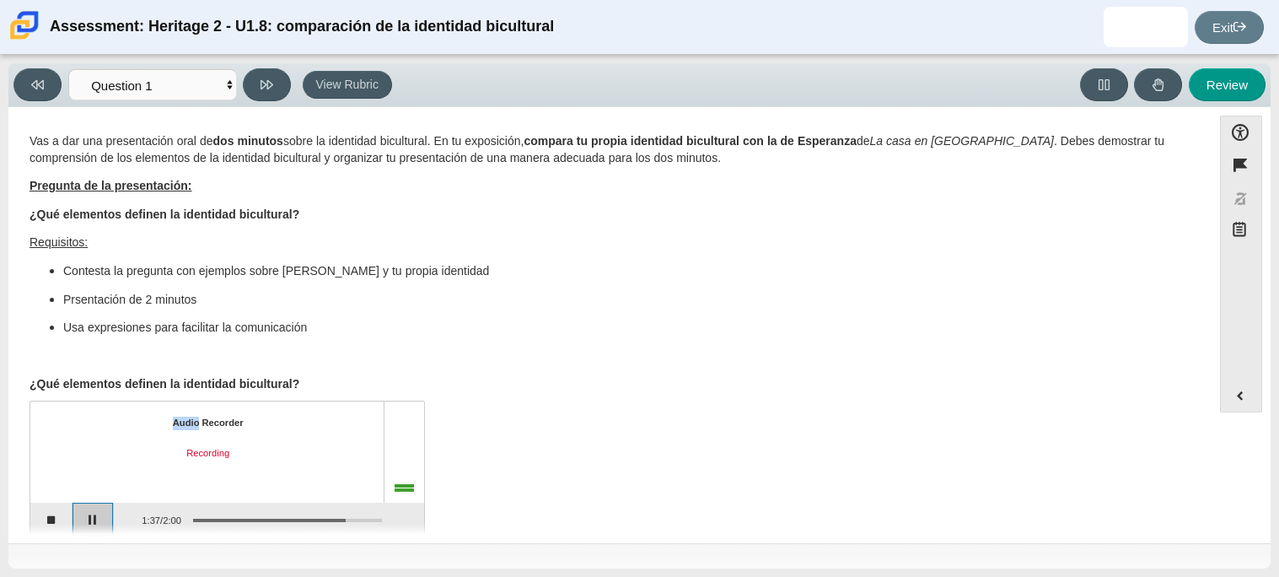
click at [95, 517] on button "Pause" at bounding box center [94, 519] width 42 height 34
click at [95, 517] on button "Continue recording" at bounding box center [94, 519] width 42 height 34
click at [95, 517] on button "Pause" at bounding box center [94, 519] width 42 height 34
click at [95, 517] on button "Continue recording" at bounding box center [94, 519] width 42 height 34
click at [95, 517] on button "Pause" at bounding box center [94, 519] width 42 height 34
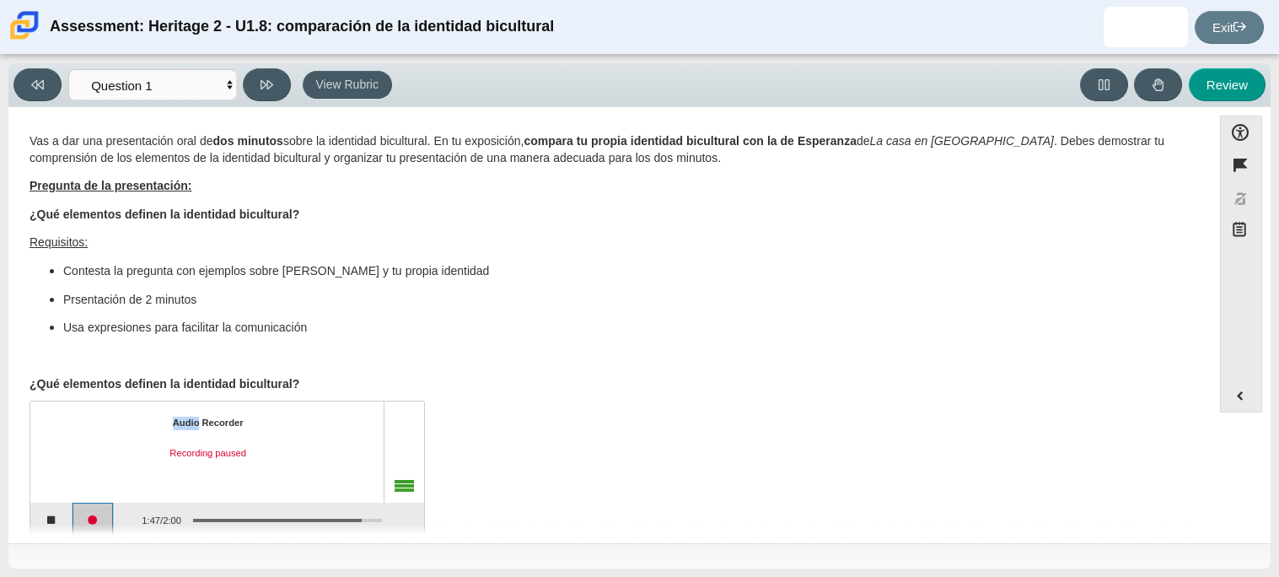
click at [95, 517] on button "Continue recording" at bounding box center [94, 519] width 42 height 34
click at [95, 517] on button "Pause" at bounding box center [94, 519] width 42 height 34
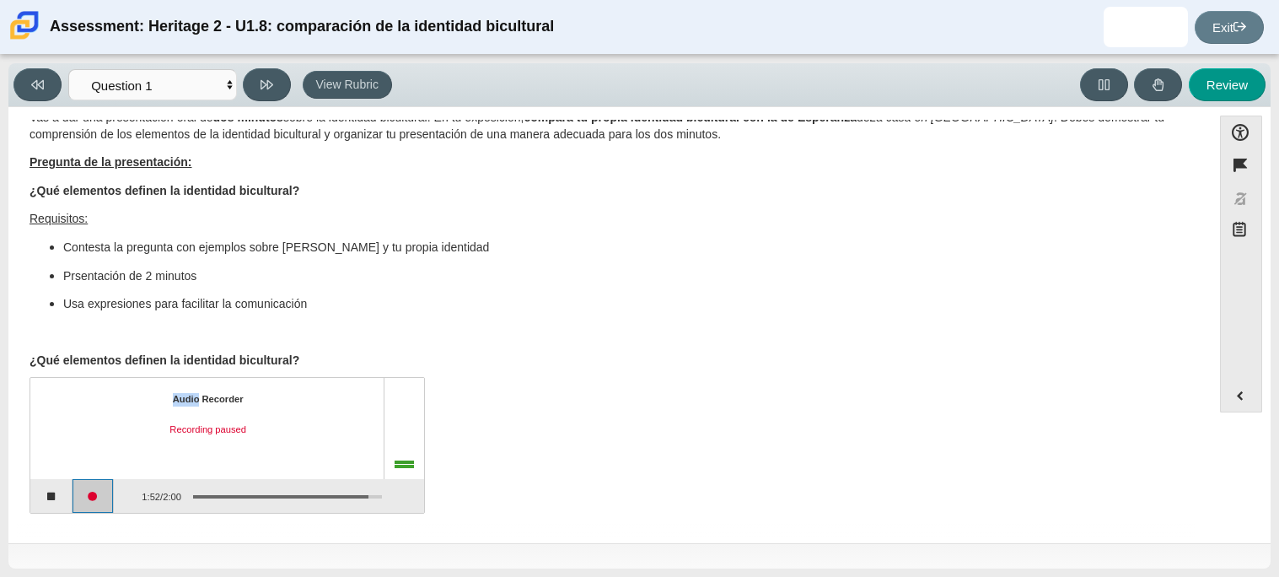
click at [89, 497] on button "Continue recording" at bounding box center [94, 496] width 42 height 34
click at [60, 497] on button "Stop recording" at bounding box center [51, 496] width 42 height 34
click at [95, 497] on button "Play" at bounding box center [94, 496] width 42 height 34
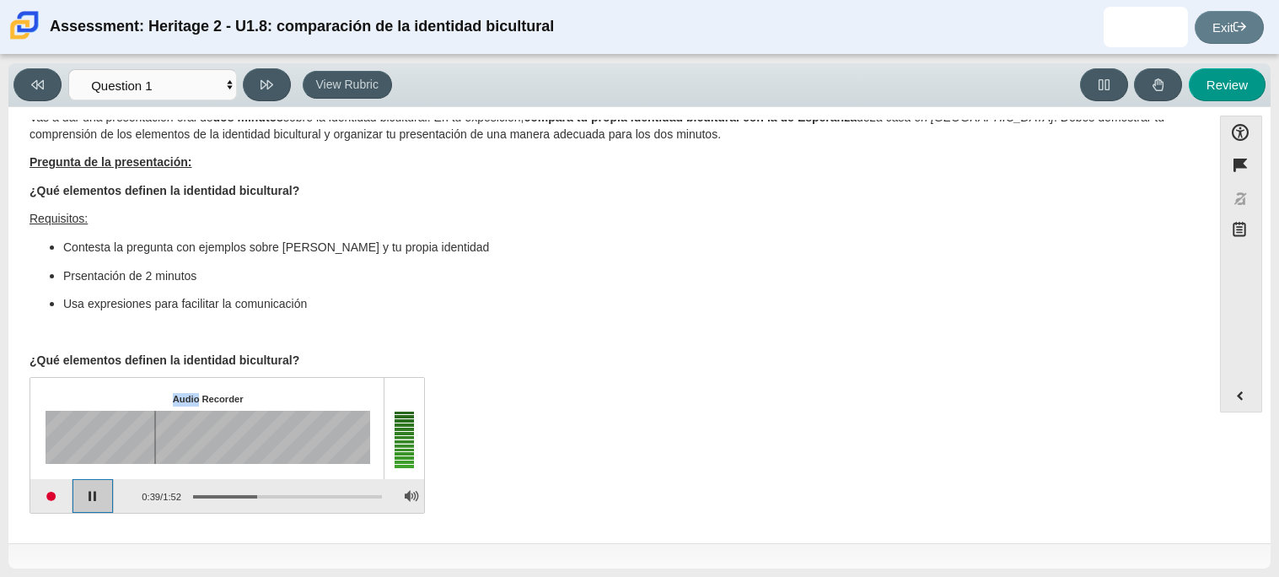
click at [91, 492] on button "Pause playback" at bounding box center [94, 496] width 42 height 34
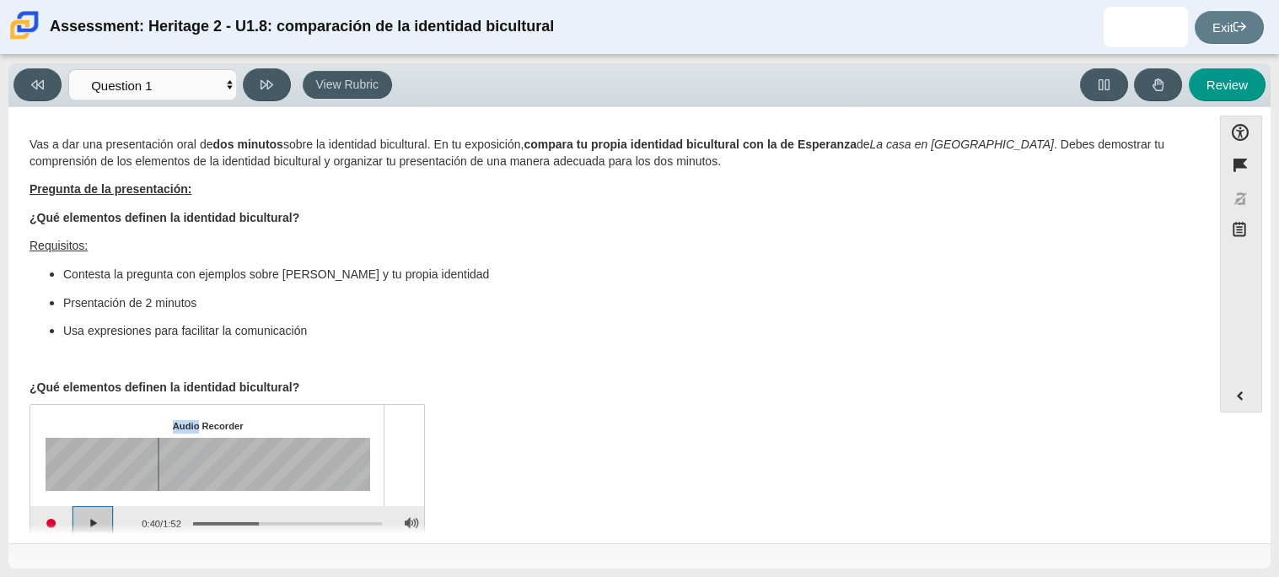
scroll to position [4, 0]
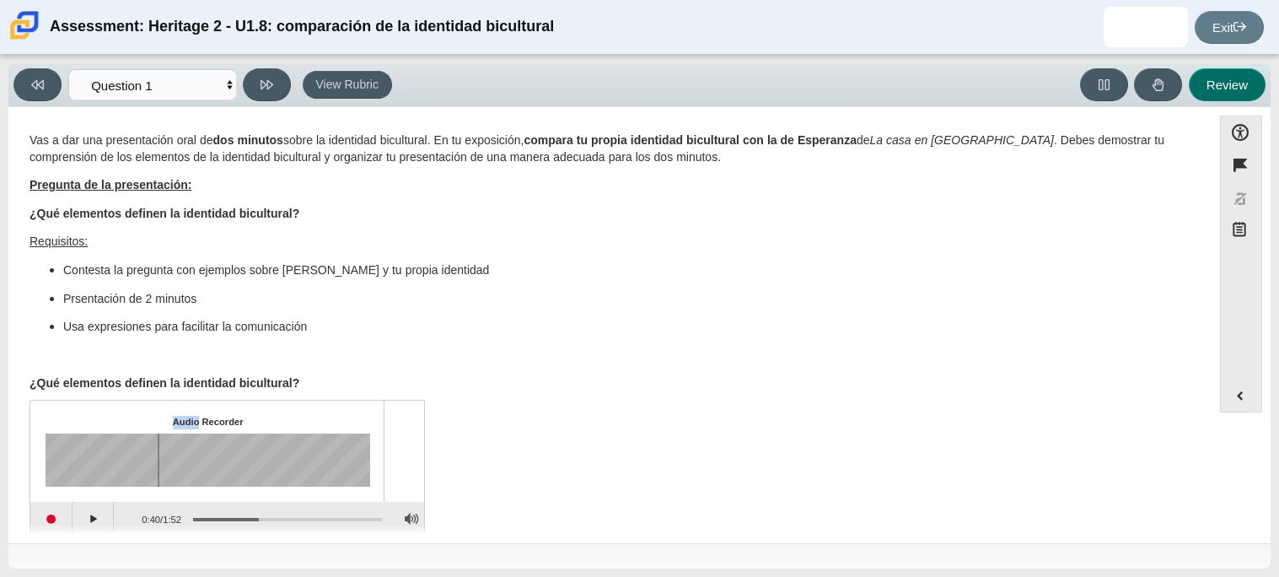
click at [1240, 87] on button "Review" at bounding box center [1227, 84] width 77 height 33
select select "review"
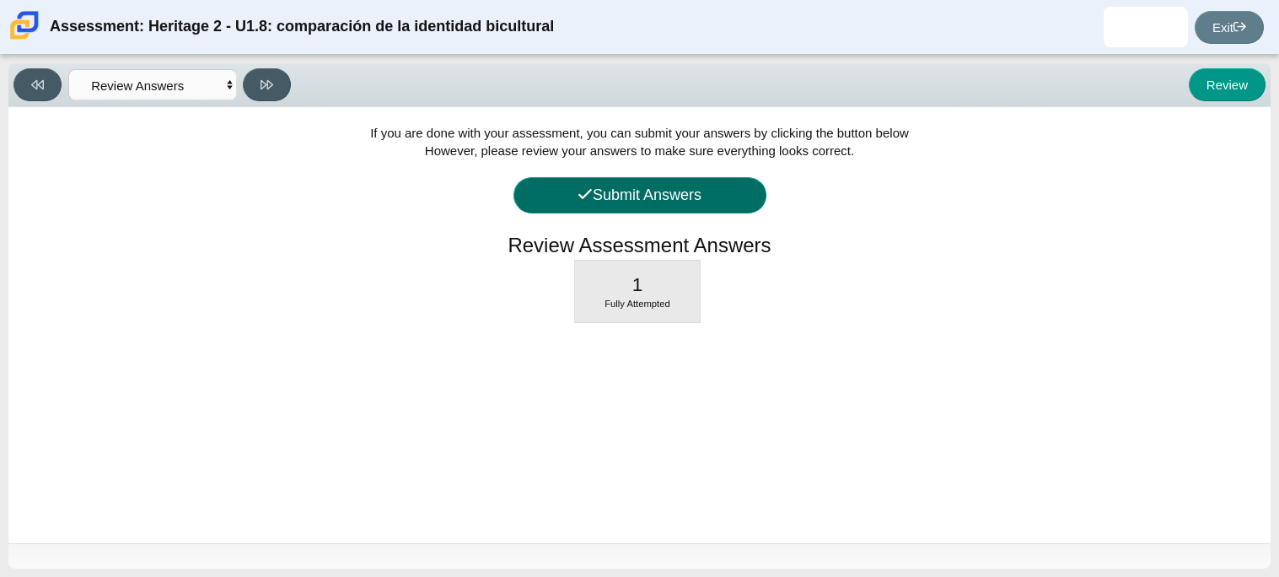
click at [674, 203] on button "Submit Answers" at bounding box center [639, 195] width 253 height 36
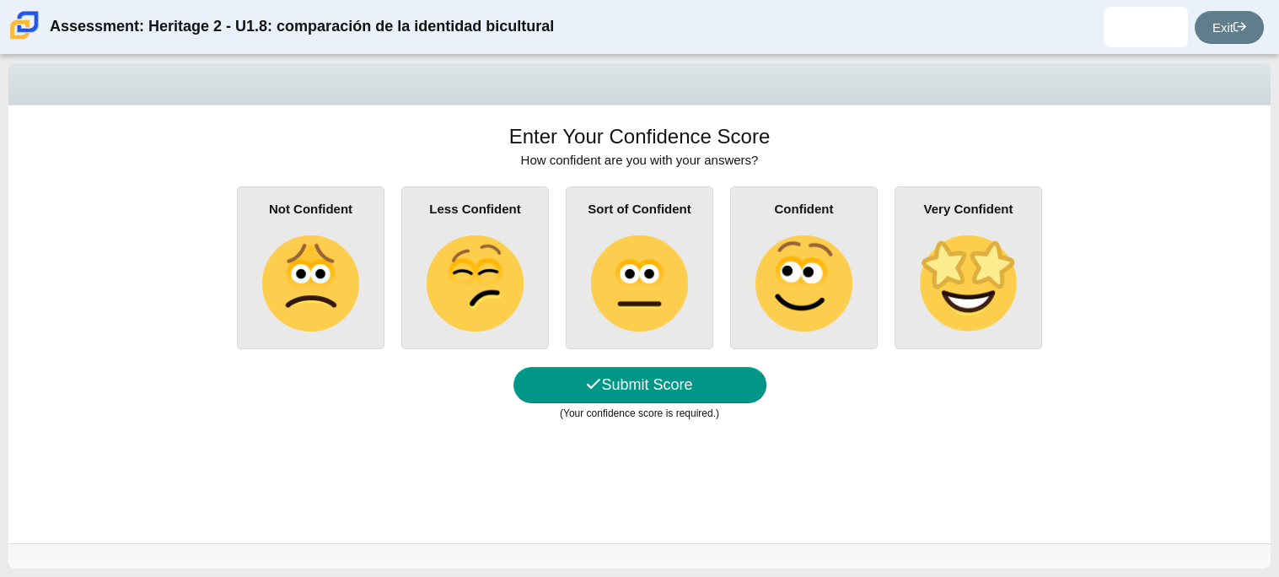
click at [691, 266] on div "Sort of Confident" at bounding box center [640, 267] width 148 height 163
click at [0, 0] on input "Sort of Confident" at bounding box center [0, 0] width 0 height 0
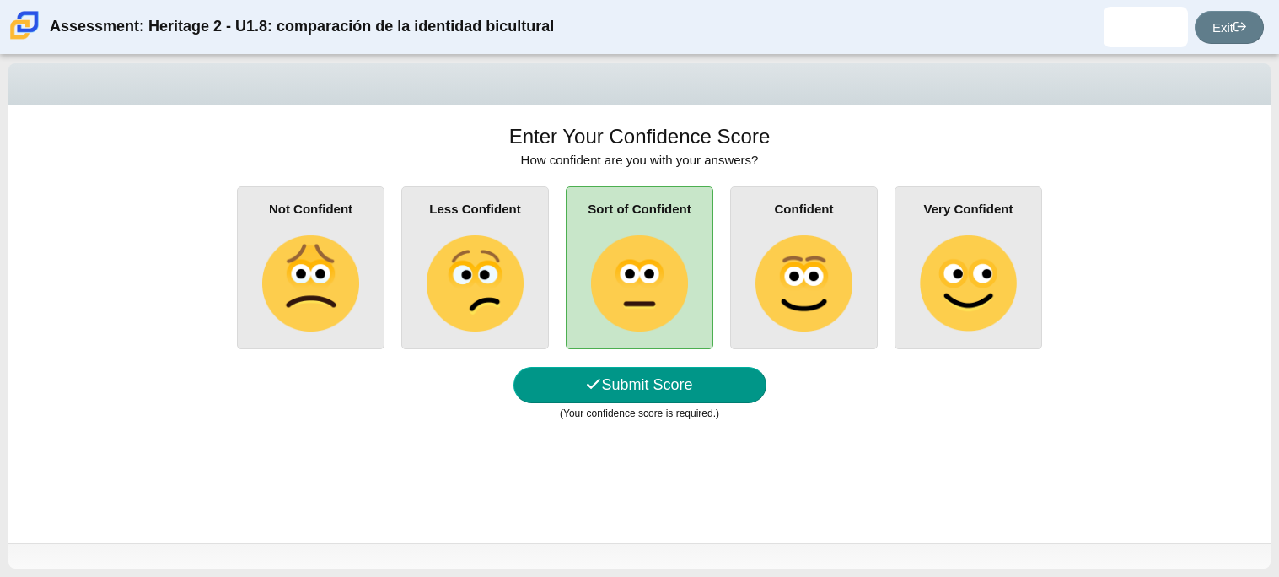
click at [279, 277] on img at bounding box center [310, 283] width 96 height 96
click at [0, 0] on input "Not Confident" at bounding box center [0, 0] width 0 height 0
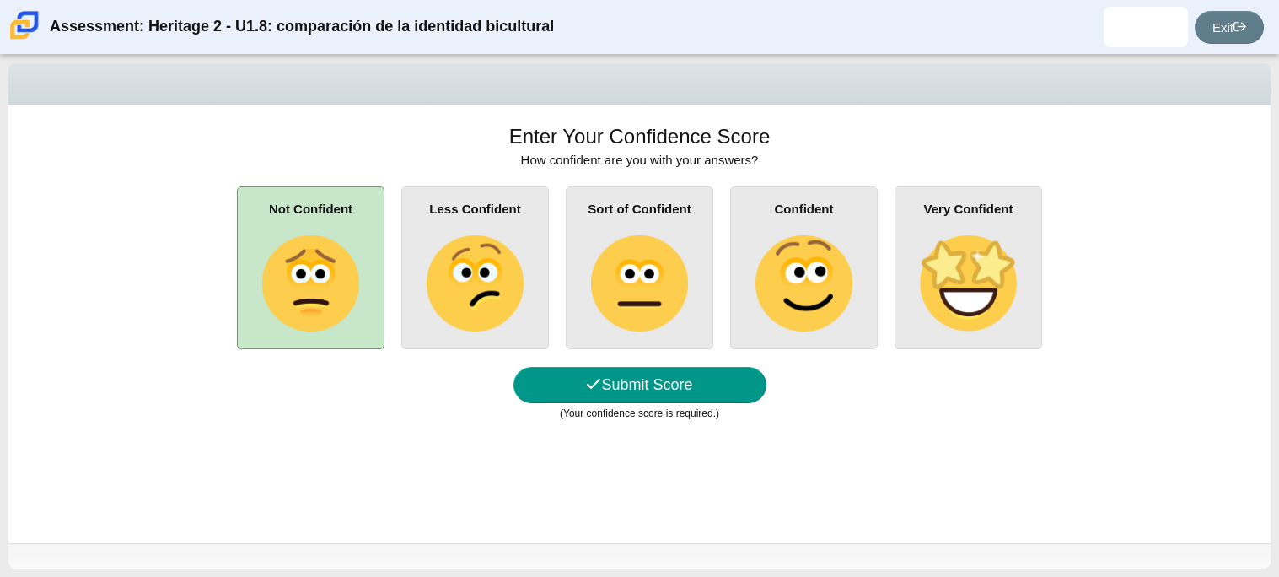
click at [970, 248] on img at bounding box center [968, 283] width 96 height 96
click at [0, 0] on input "Very Confident" at bounding box center [0, 0] width 0 height 0
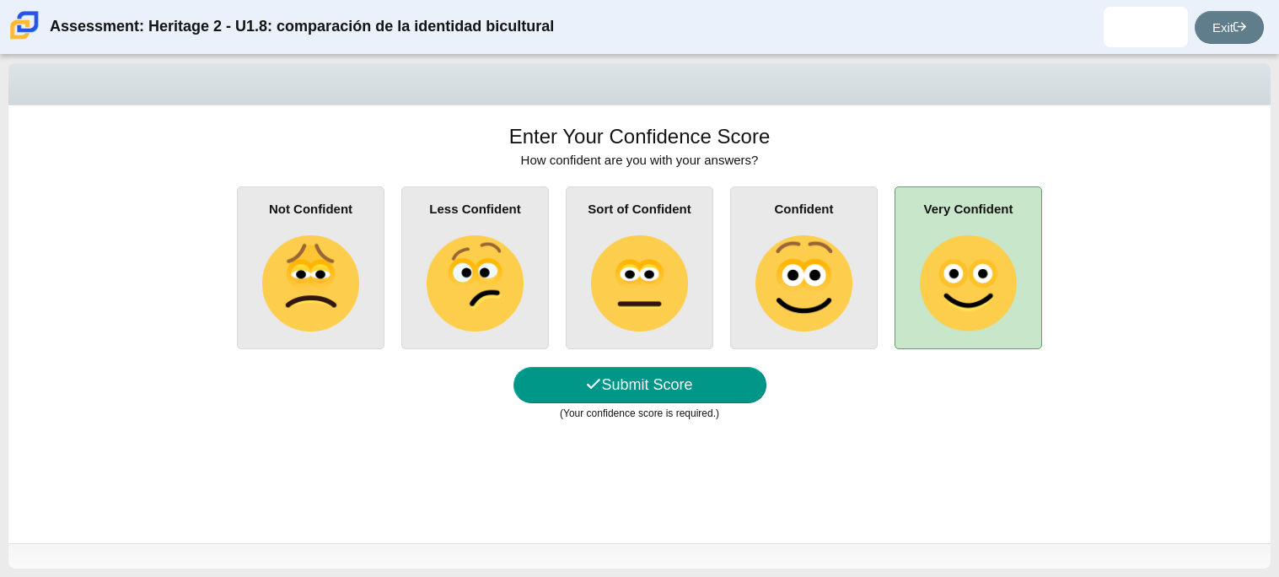
click at [695, 293] on div "Sort of Confident" at bounding box center [640, 267] width 148 height 163
click at [0, 0] on input "Sort of Confident" at bounding box center [0, 0] width 0 height 0
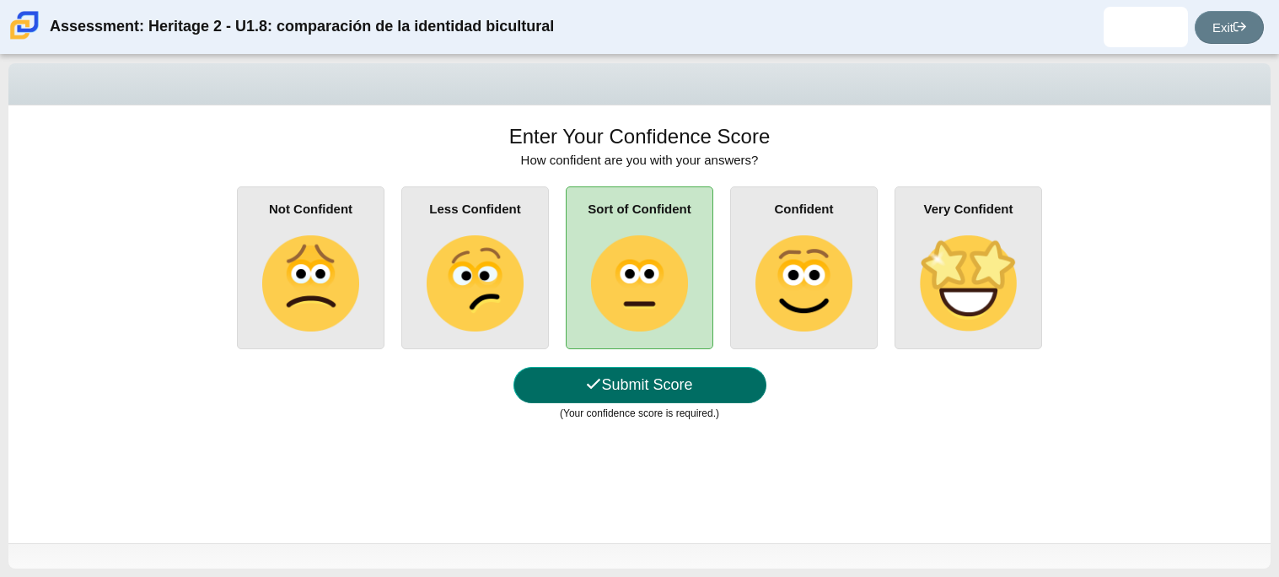
click at [663, 385] on button "Submit Score" at bounding box center [639, 385] width 253 height 36
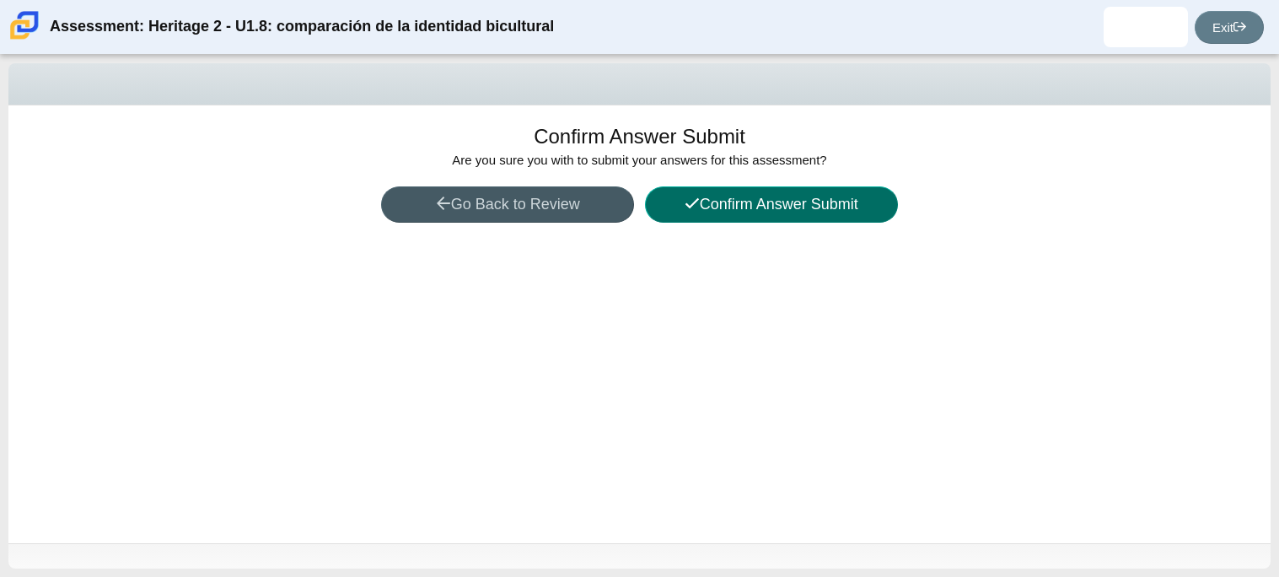
click at [767, 202] on button "Confirm Answer Submit" at bounding box center [771, 204] width 253 height 36
